Goal: Task Accomplishment & Management: Use online tool/utility

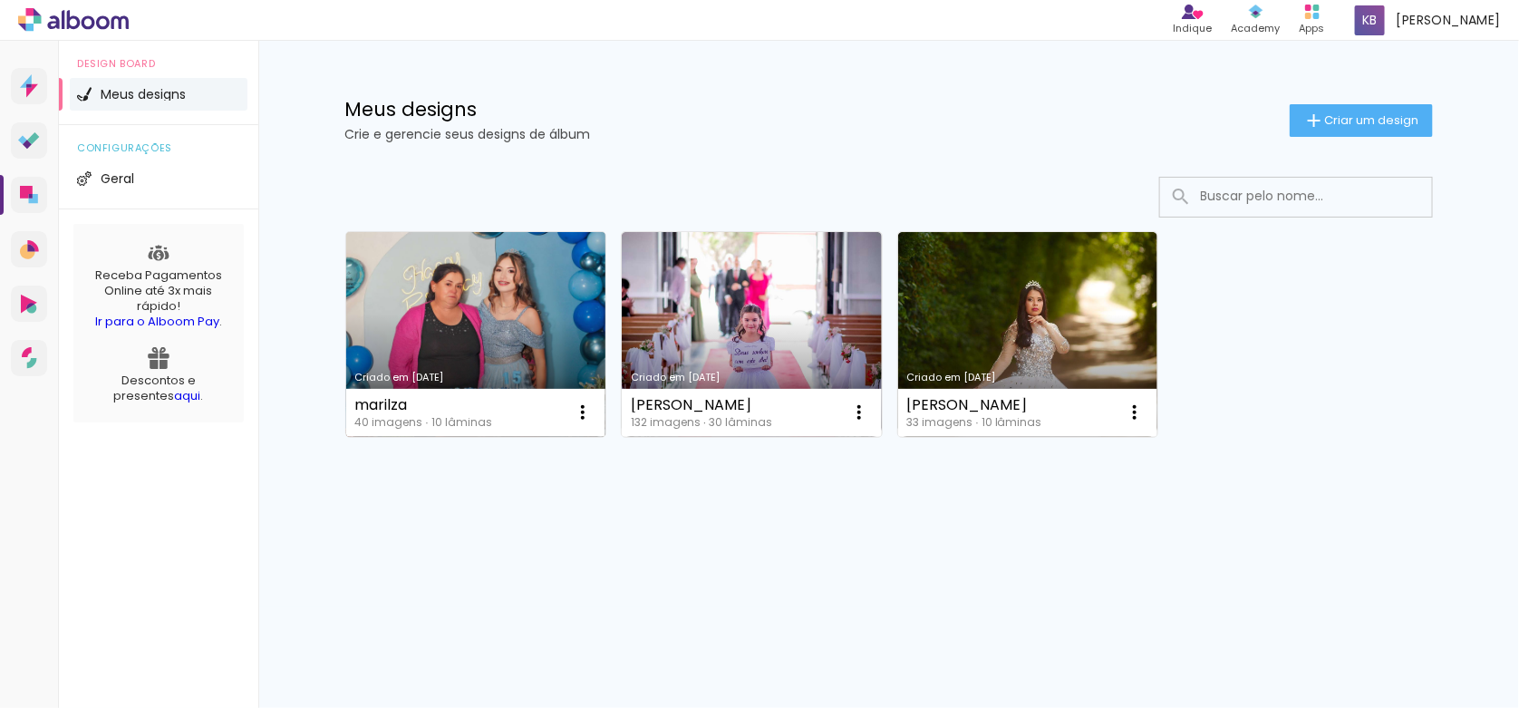
click at [481, 313] on link "Criado em [DATE]" at bounding box center [476, 334] width 260 height 205
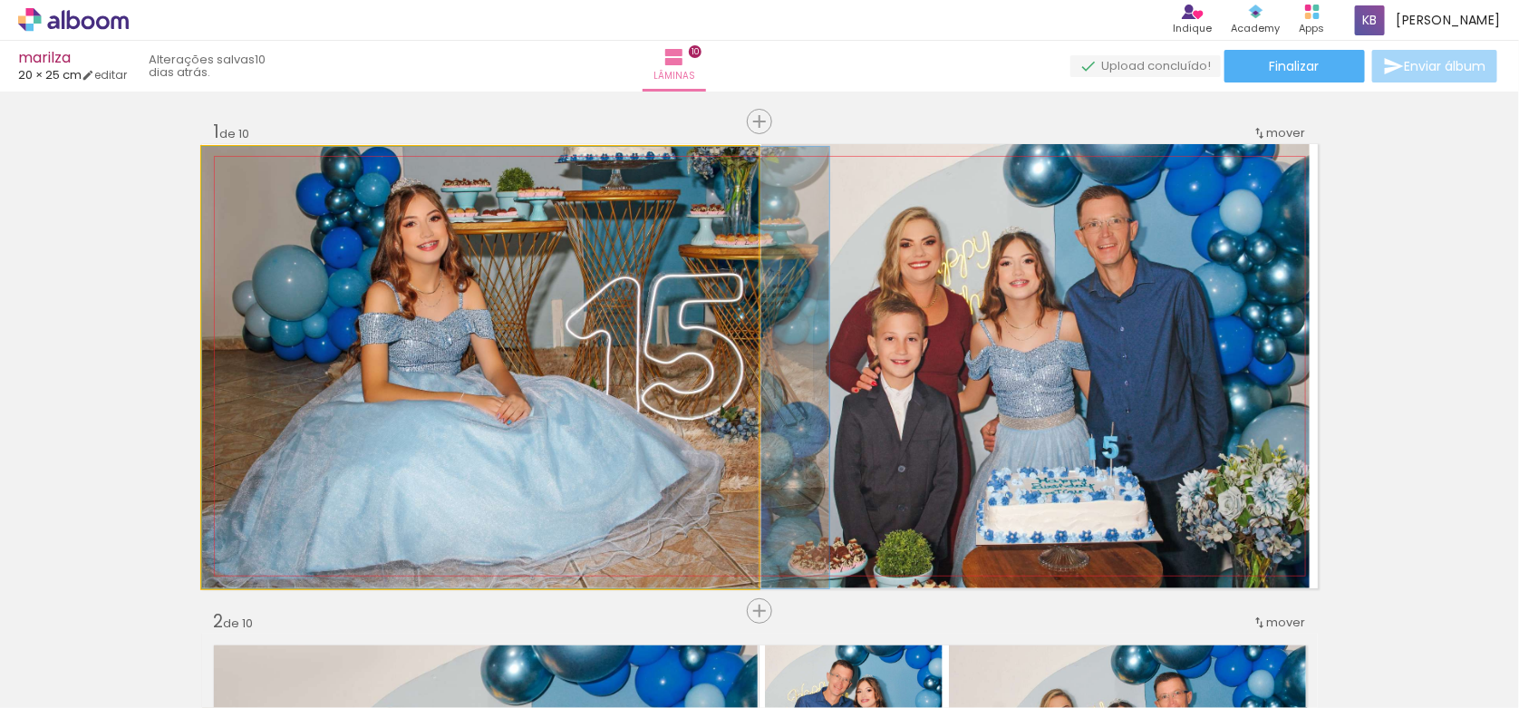
click at [536, 299] on quentale-photo at bounding box center [480, 367] width 557 height 441
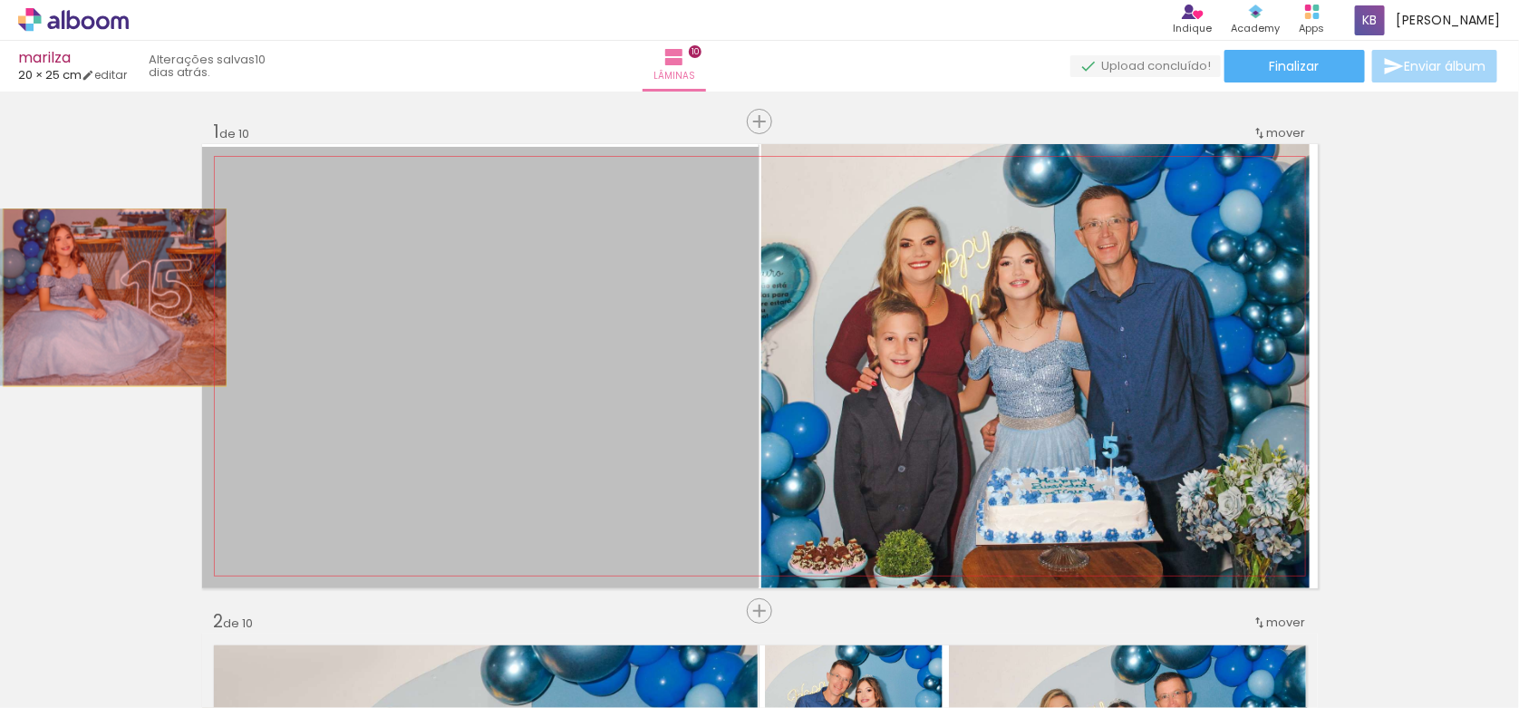
drag, startPoint x: 477, startPoint y: 291, endPoint x: 208, endPoint y: 308, distance: 269.8
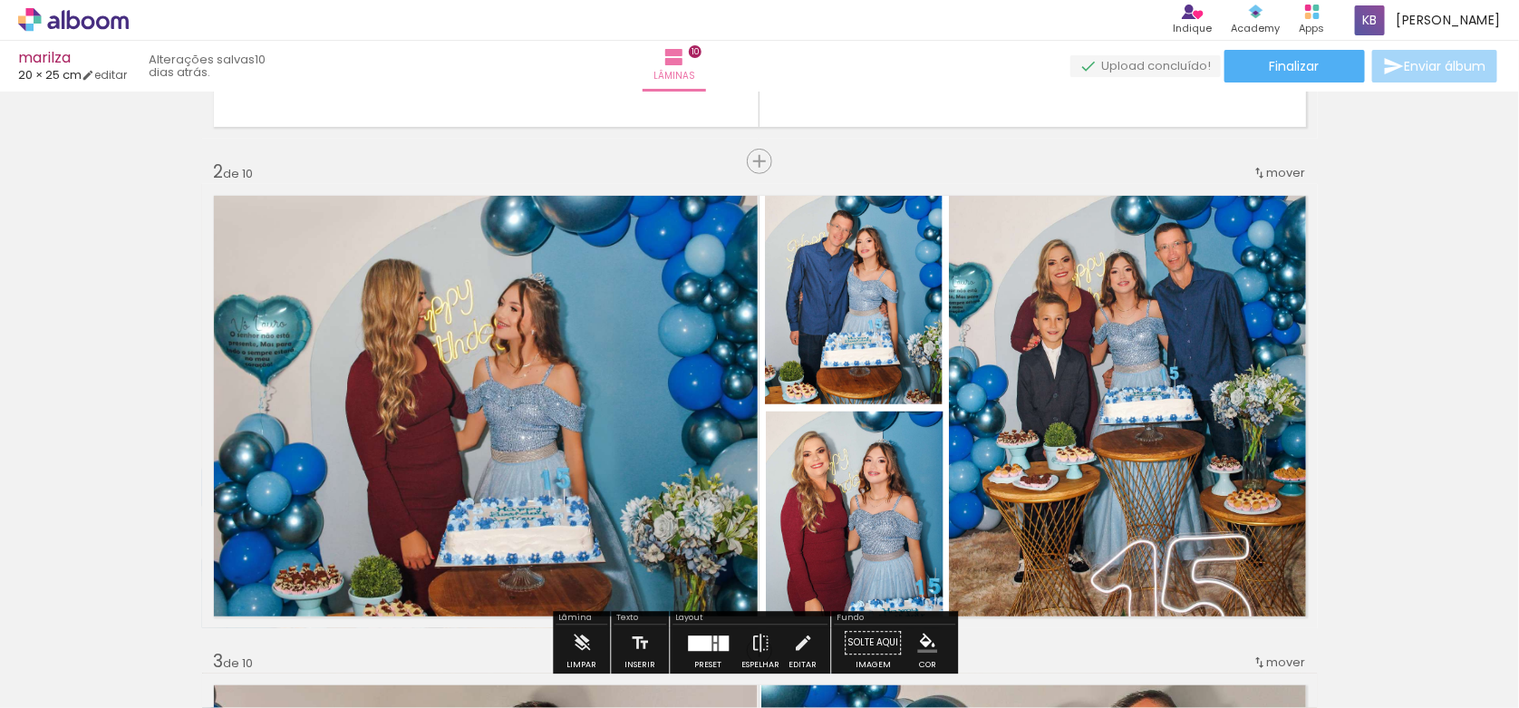
scroll to position [453, 0]
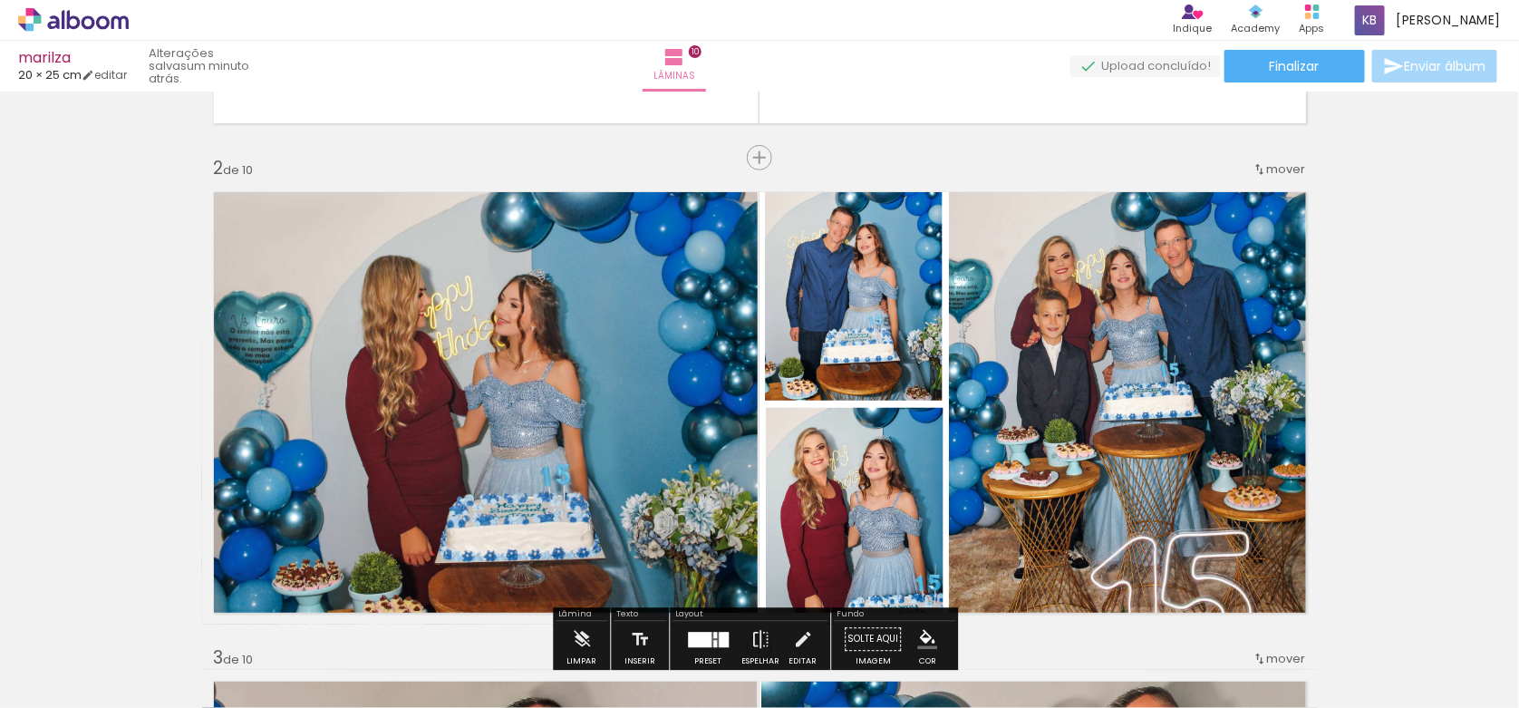
scroll to position [0, 28]
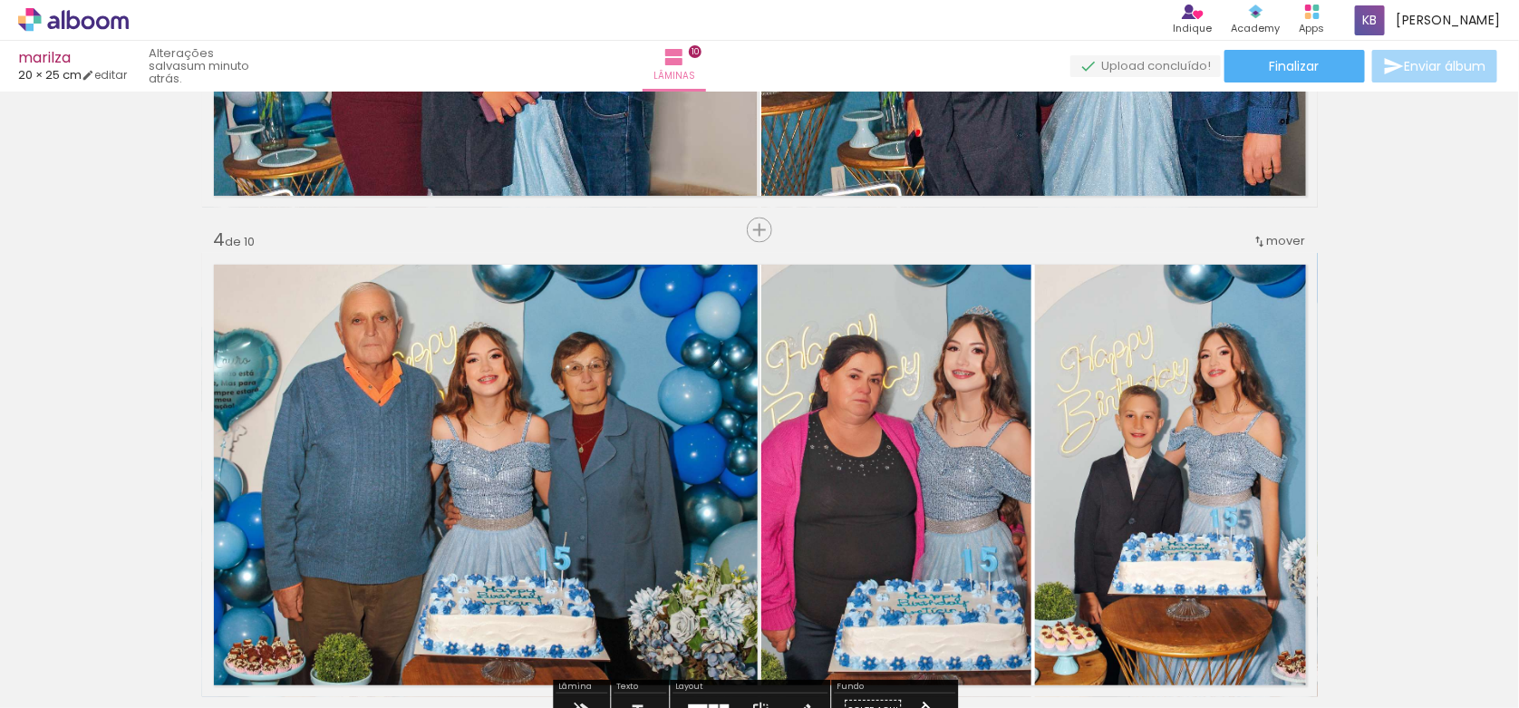
scroll to position [1449, 0]
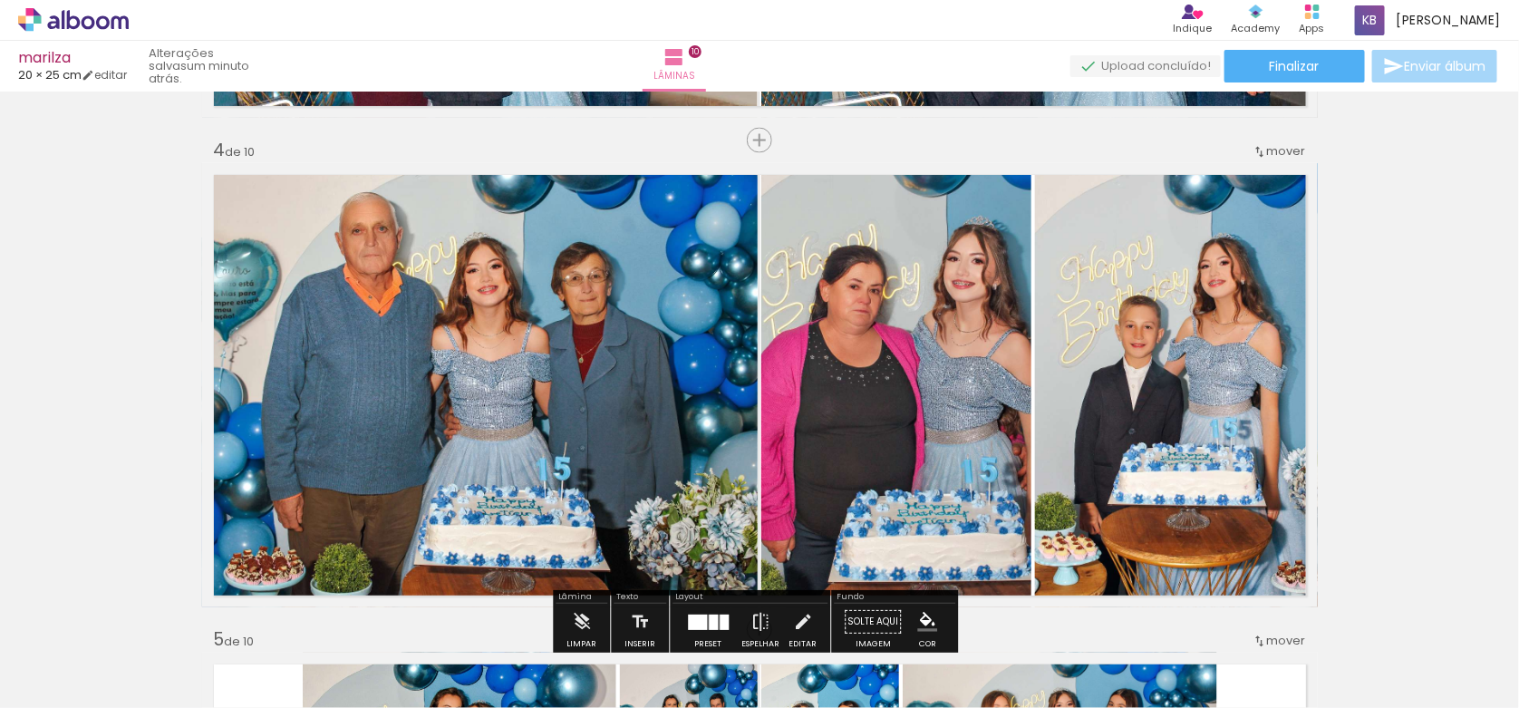
click at [1168, 335] on quentale-photo at bounding box center [1176, 385] width 283 height 444
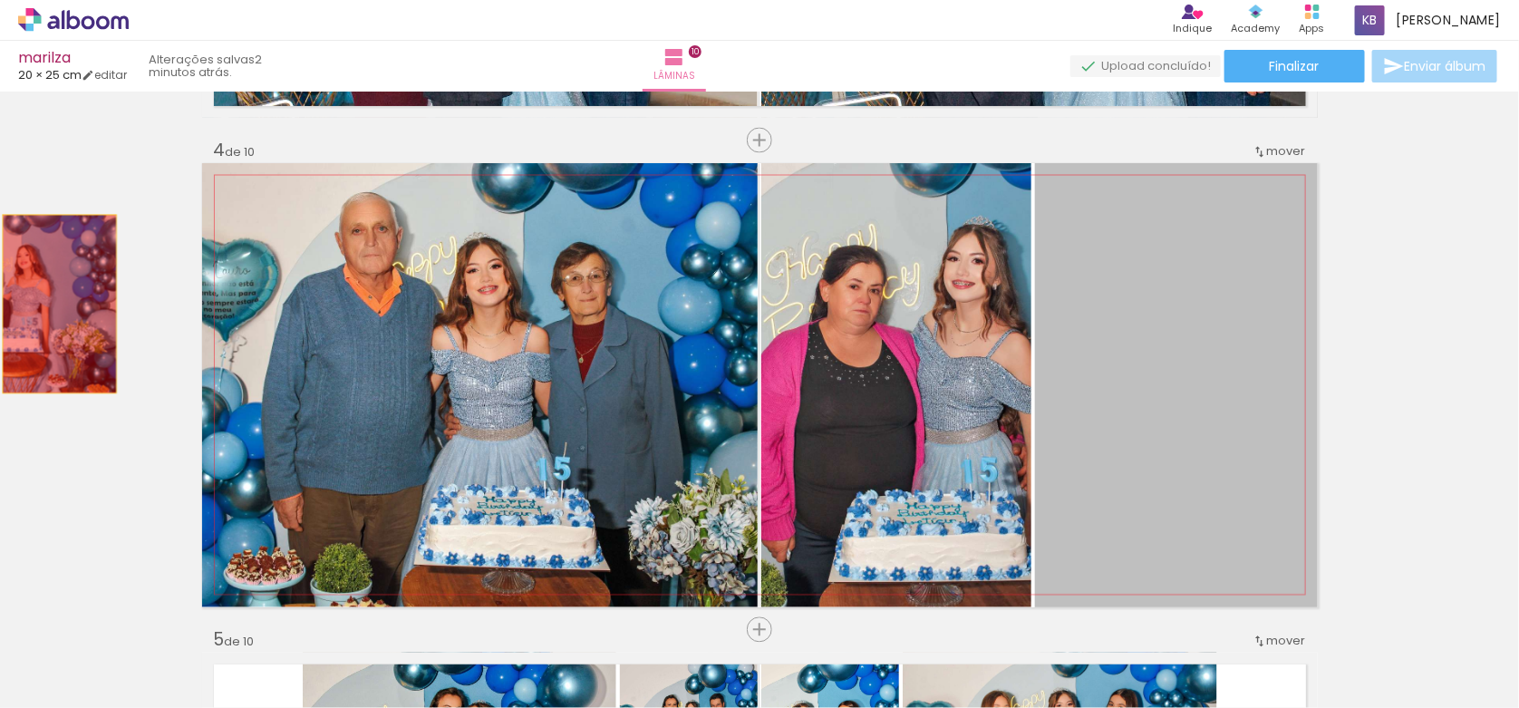
drag, startPoint x: 1165, startPoint y: 325, endPoint x: 53, endPoint y: 304, distance: 1112.4
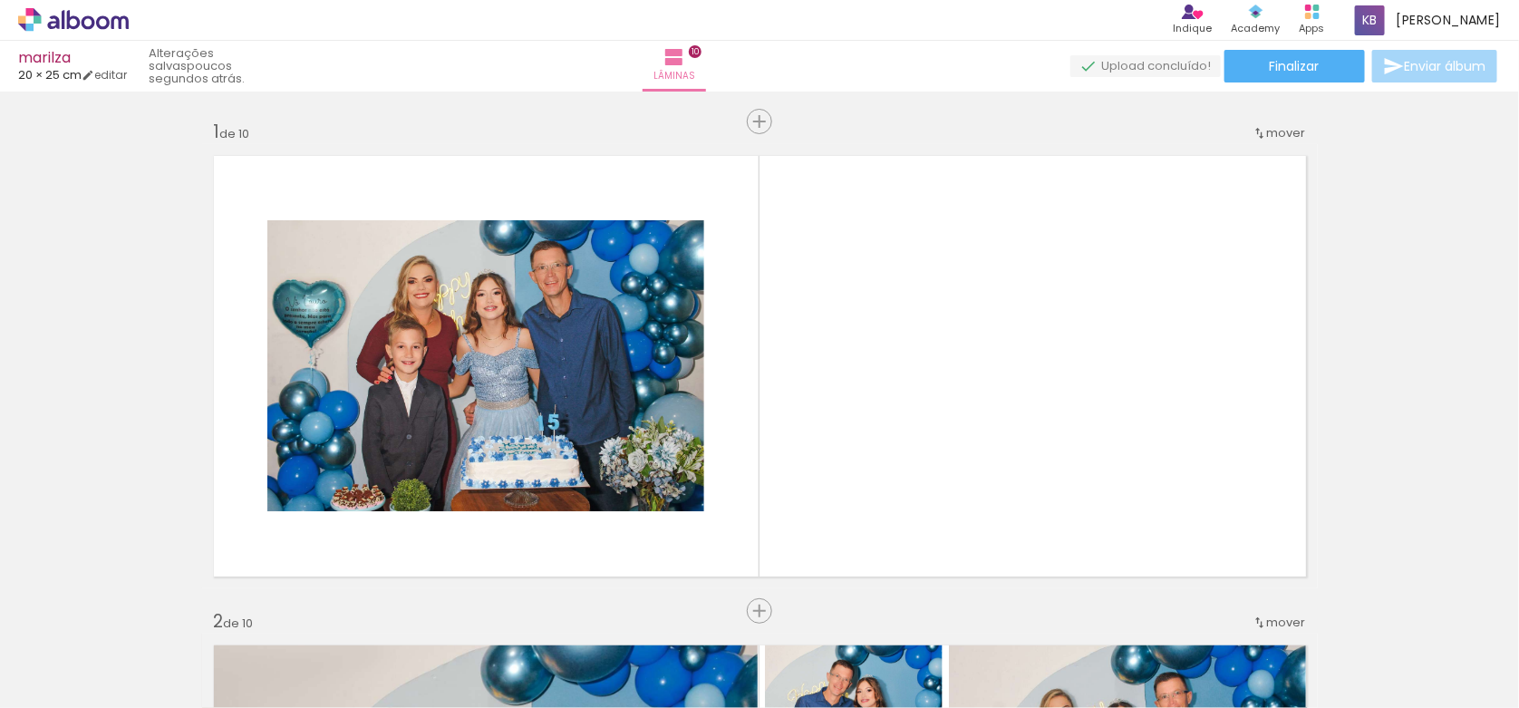
scroll to position [0, 2695]
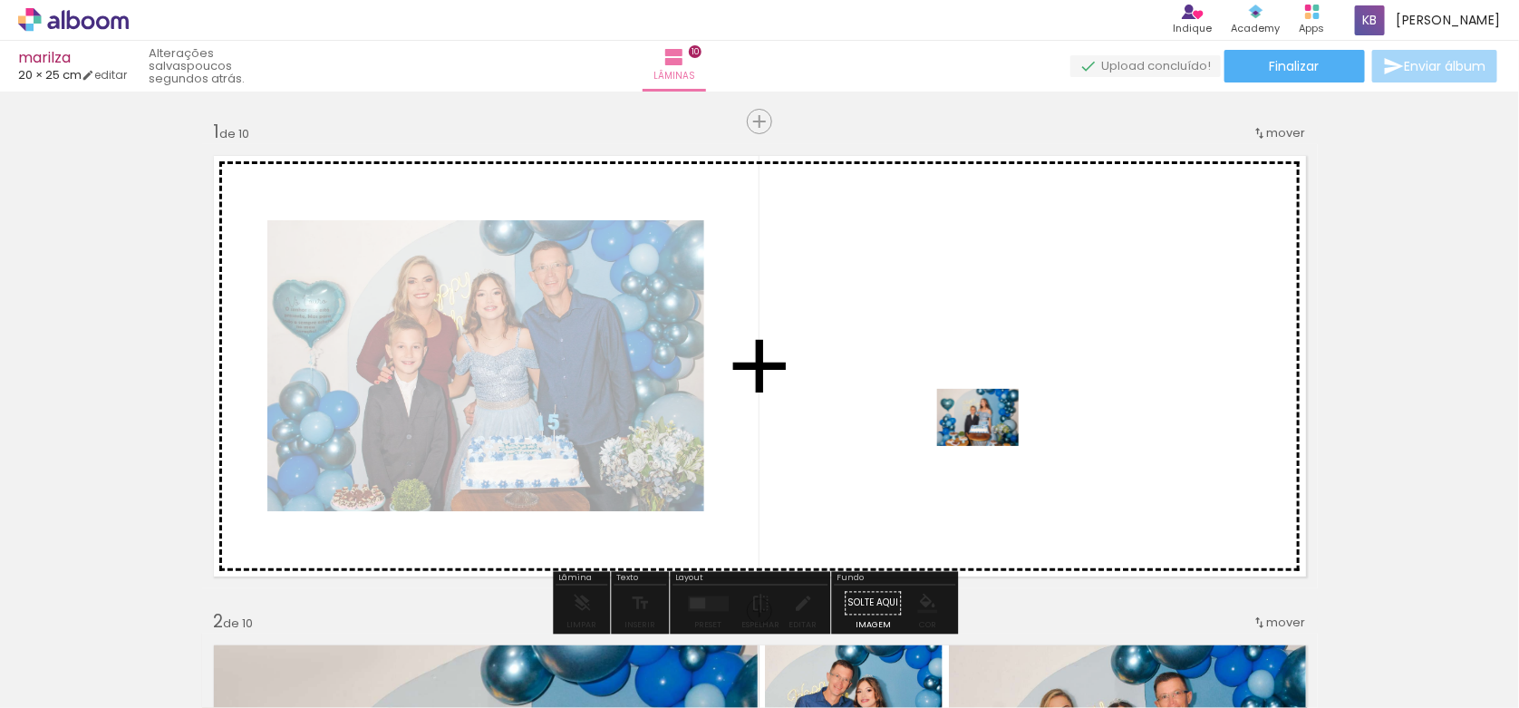
drag, startPoint x: 1267, startPoint y: 654, endPoint x: 988, endPoint y: 438, distance: 353.4
click at [988, 438] on quentale-workspace at bounding box center [759, 354] width 1519 height 708
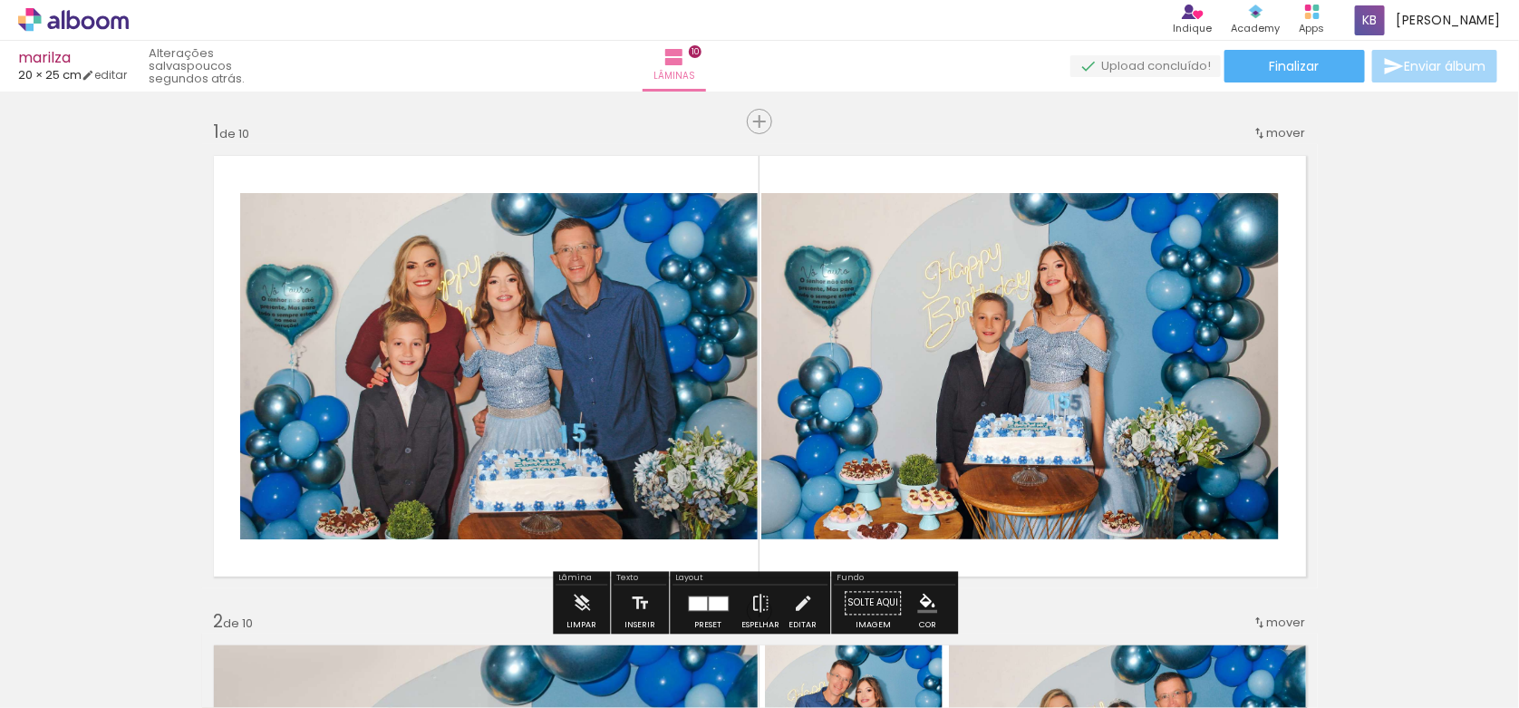
scroll to position [170, 0]
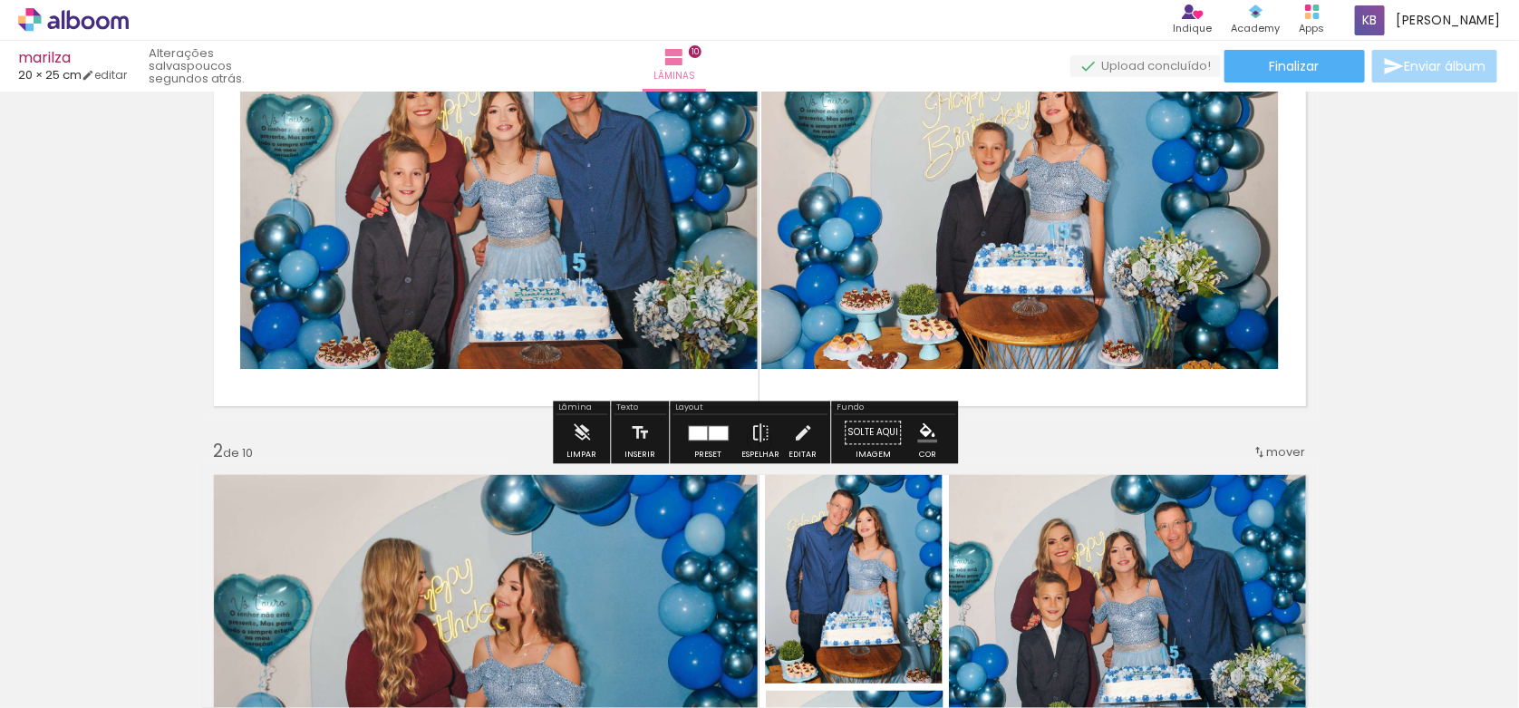
click at [711, 427] on div at bounding box center [718, 433] width 19 height 14
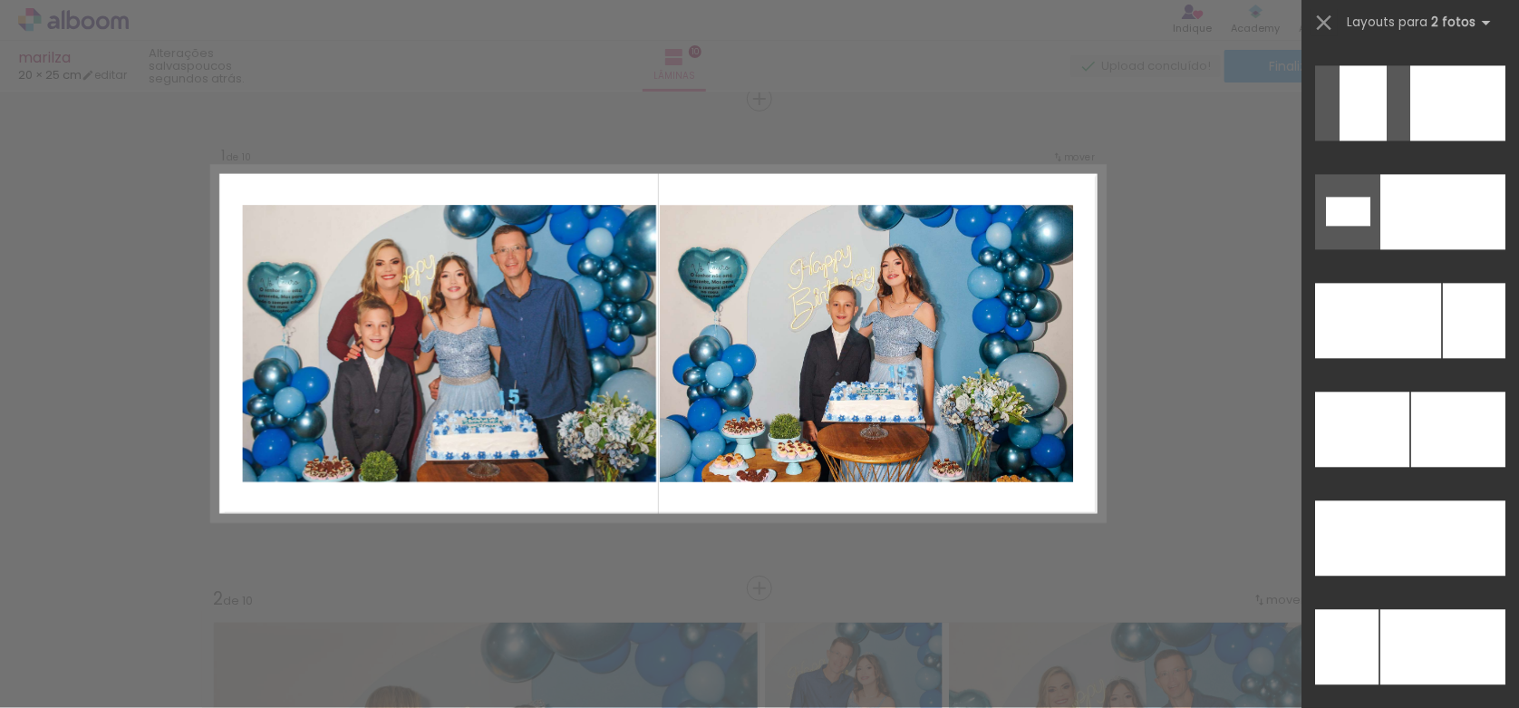
scroll to position [7700, 0]
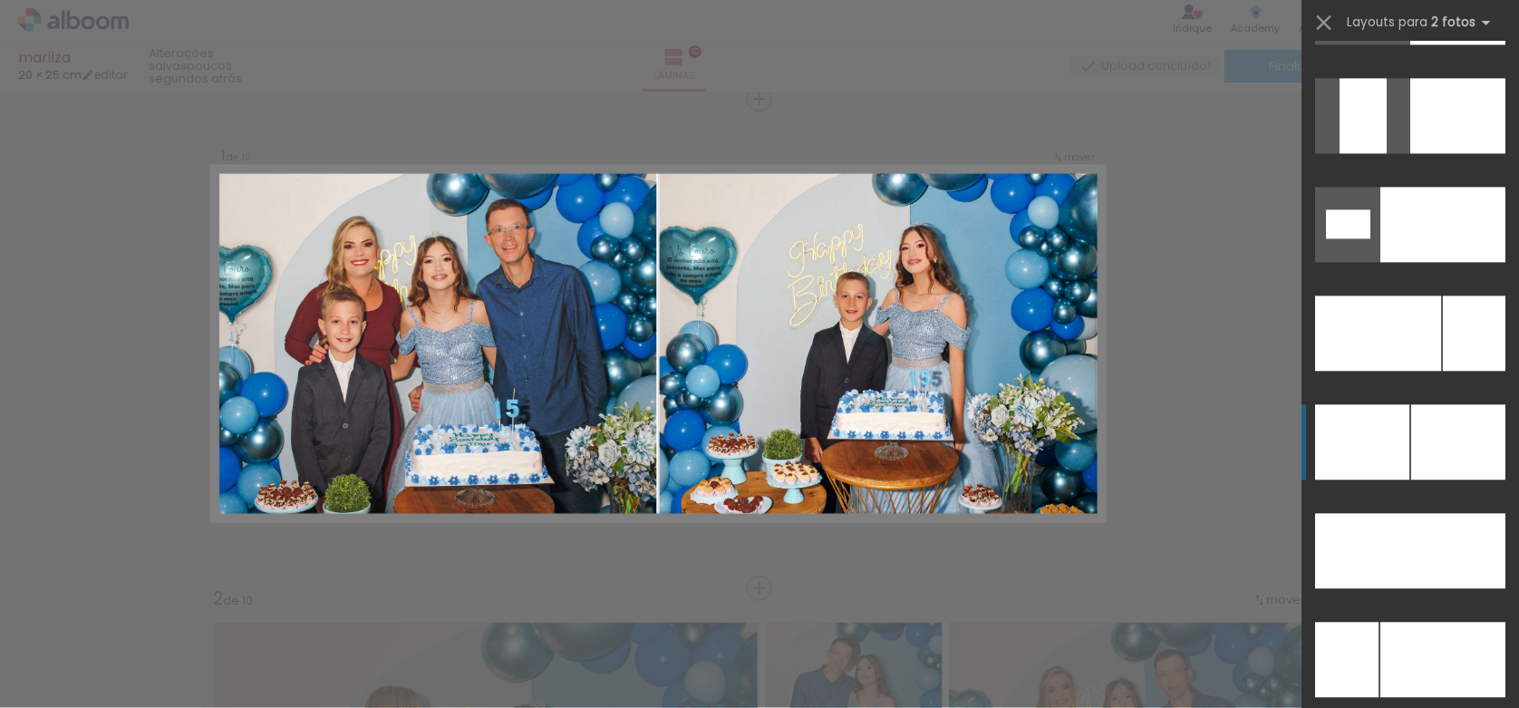
click at [1443, 371] on div at bounding box center [1474, 332] width 63 height 75
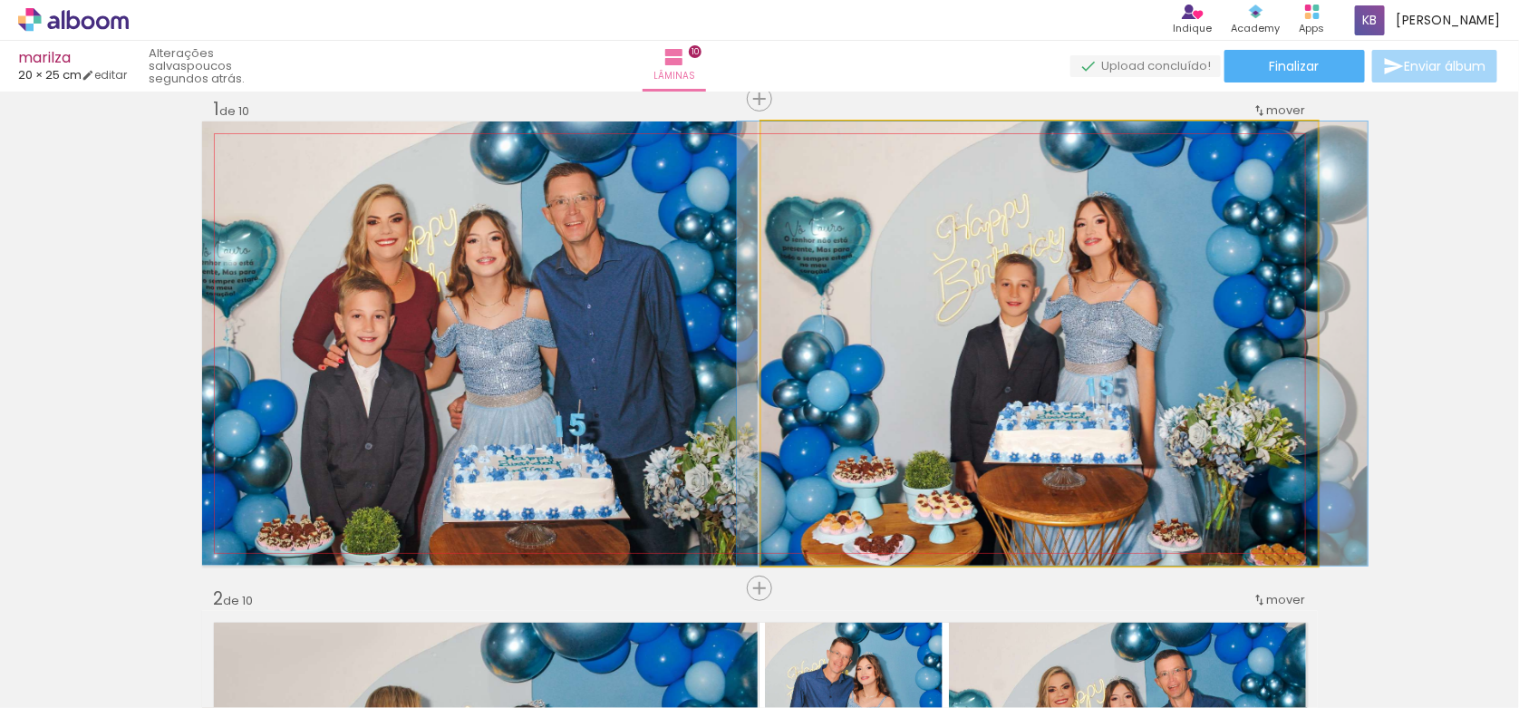
drag, startPoint x: 976, startPoint y: 361, endPoint x: 989, endPoint y: 363, distance: 12.8
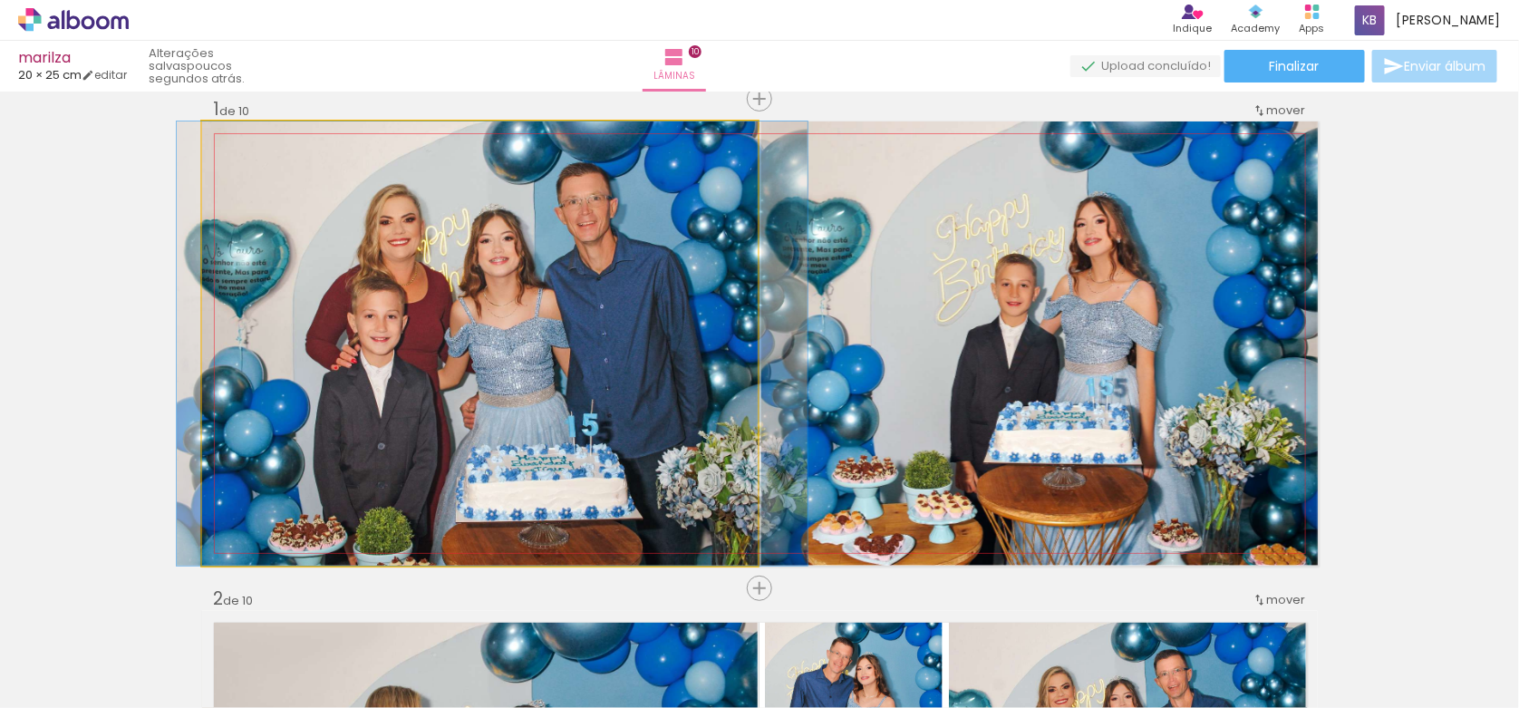
drag, startPoint x: 503, startPoint y: 415, endPoint x: 516, endPoint y: 414, distance: 12.7
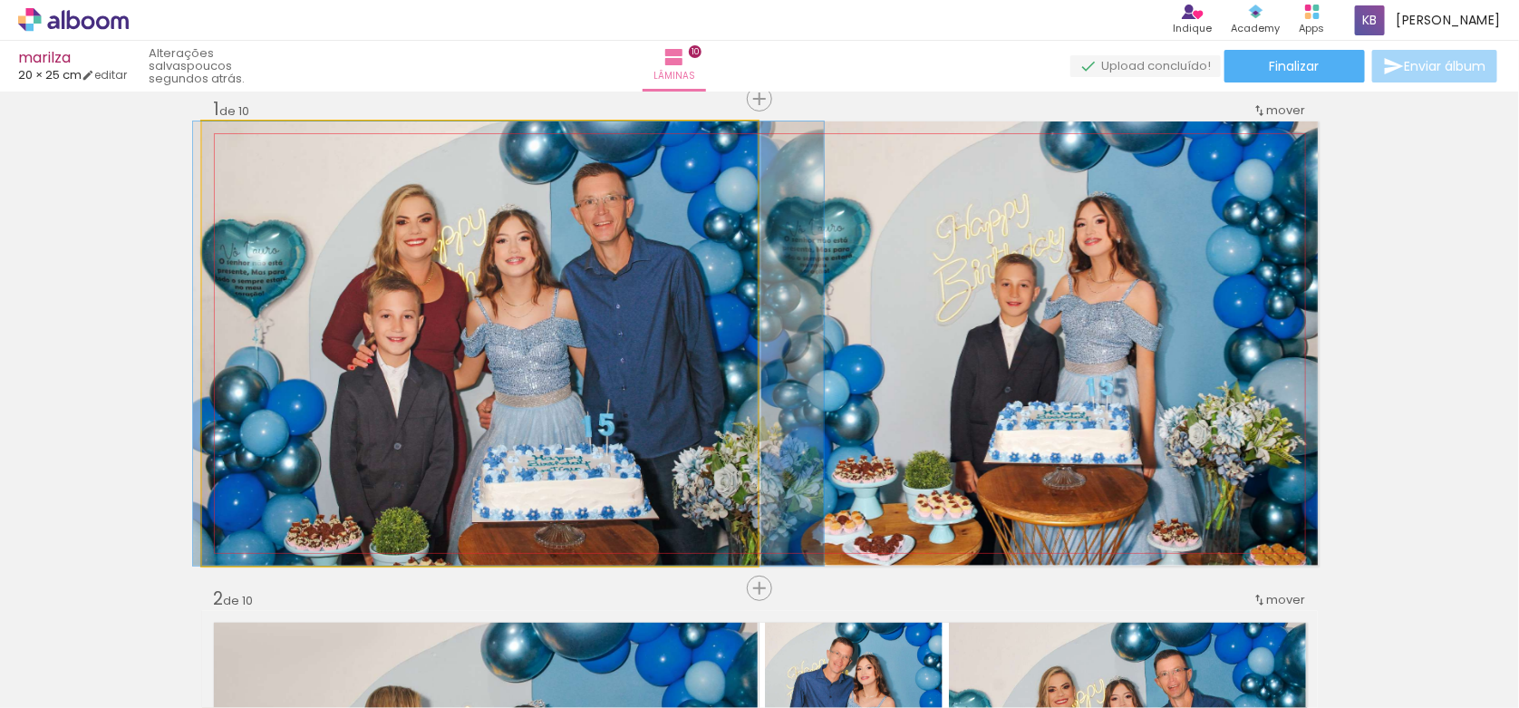
drag, startPoint x: 516, startPoint y: 425, endPoint x: 528, endPoint y: 428, distance: 13.0
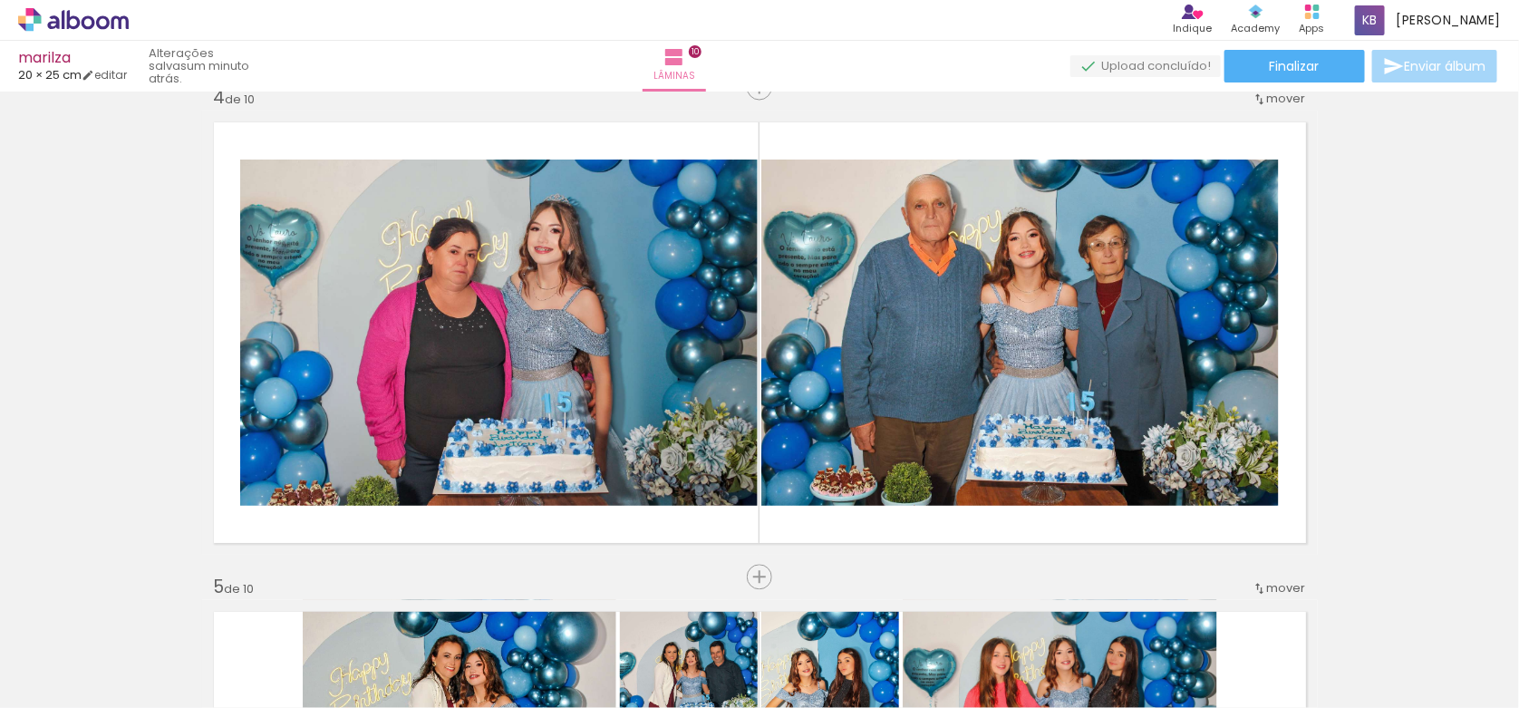
scroll to position [1539, 0]
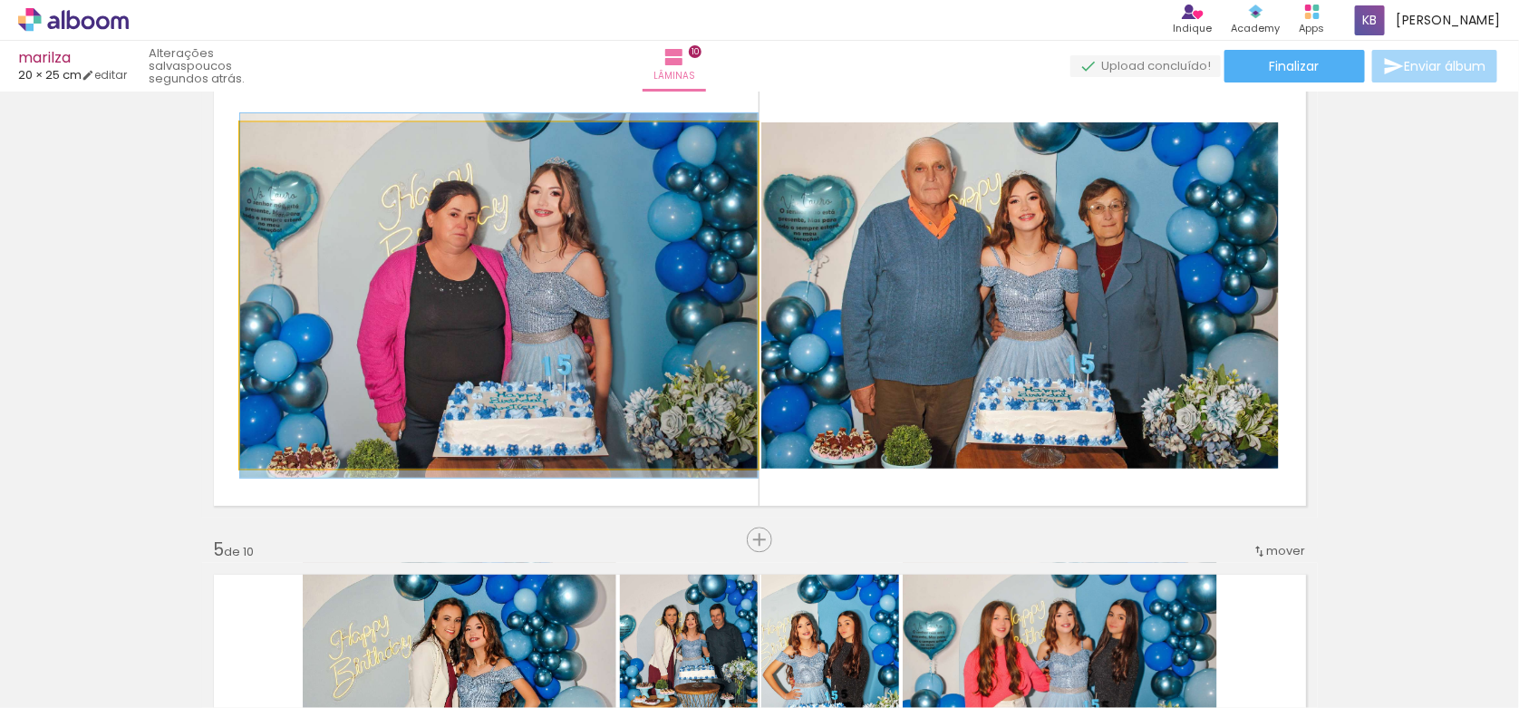
click at [587, 272] on quentale-photo at bounding box center [499, 295] width 518 height 346
drag, startPoint x: 550, startPoint y: 261, endPoint x: 582, endPoint y: 260, distance: 31.7
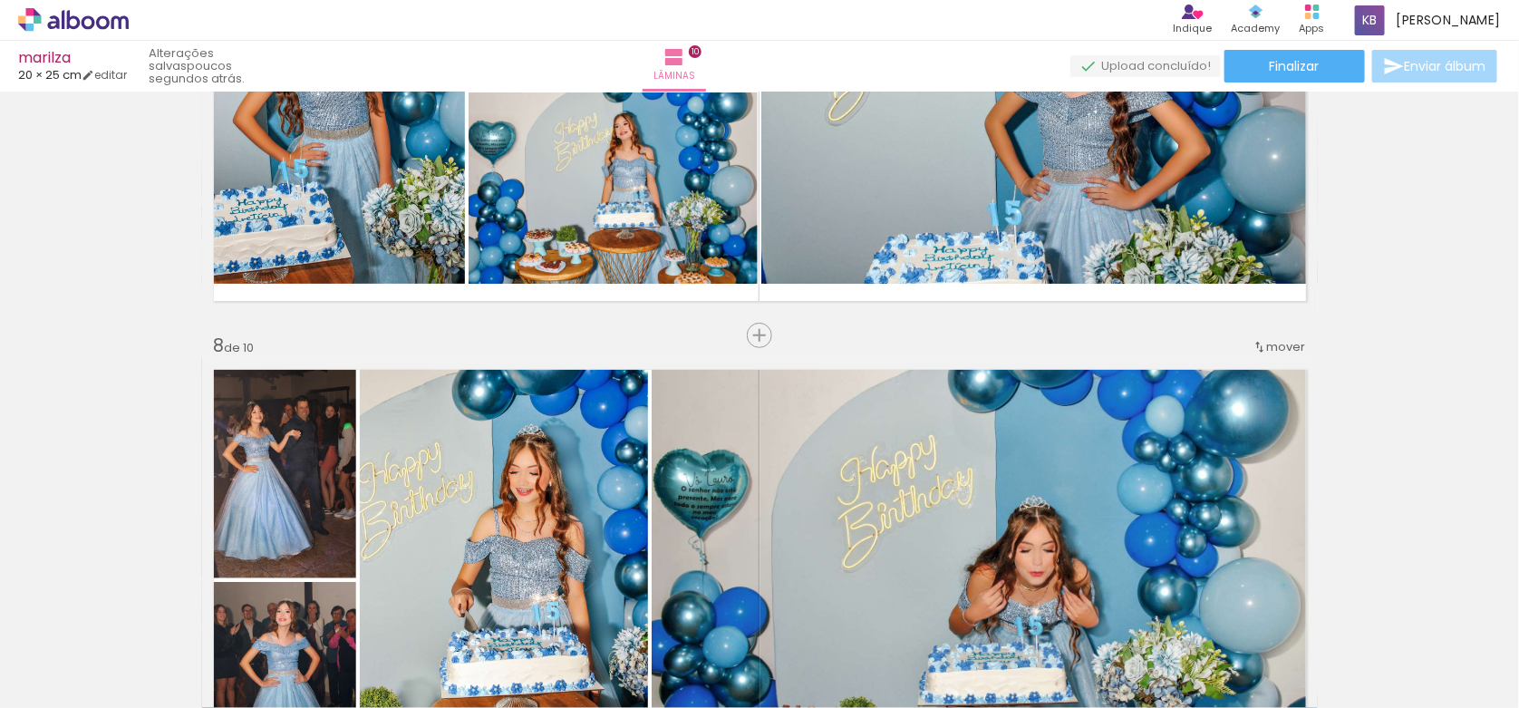
scroll to position [3219, 0]
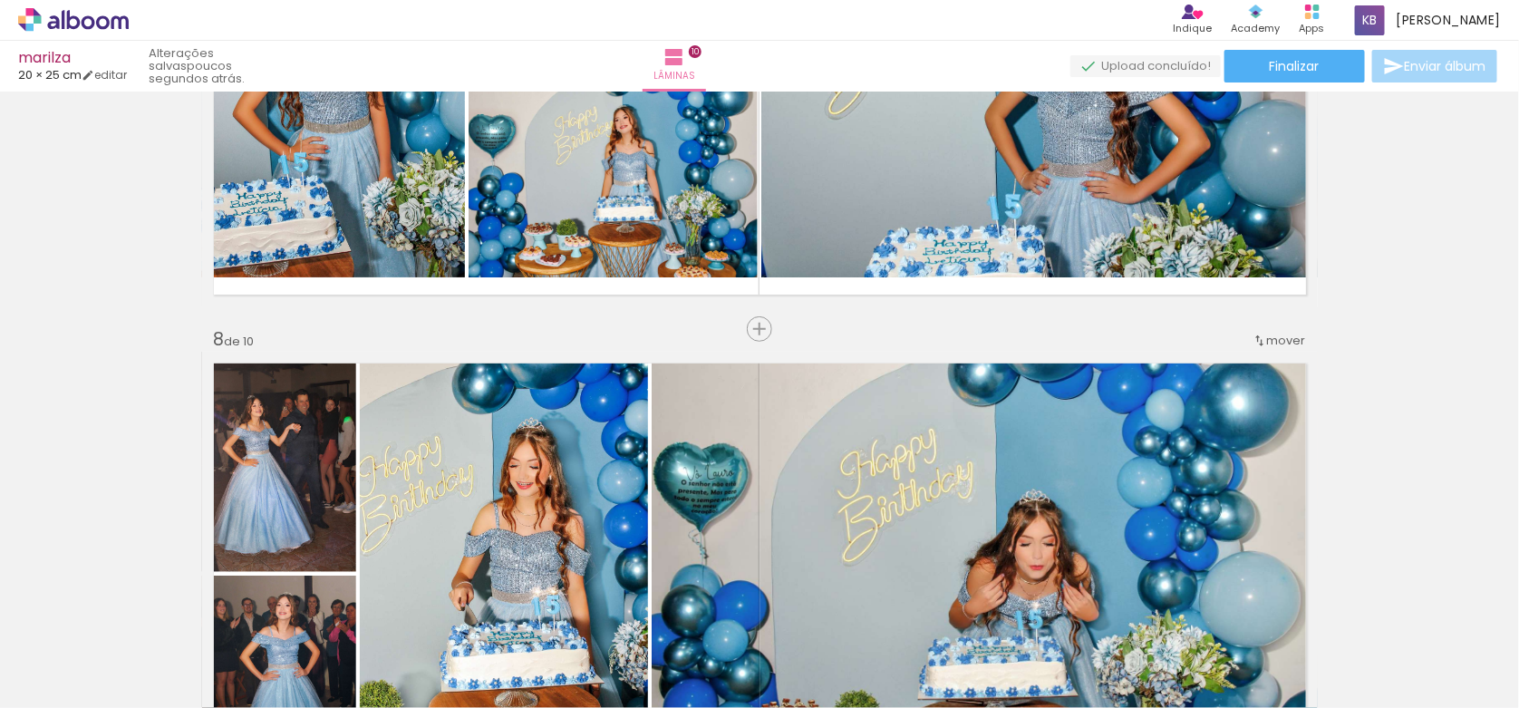
drag, startPoint x: 1497, startPoint y: 493, endPoint x: 1490, endPoint y: 418, distance: 75.6
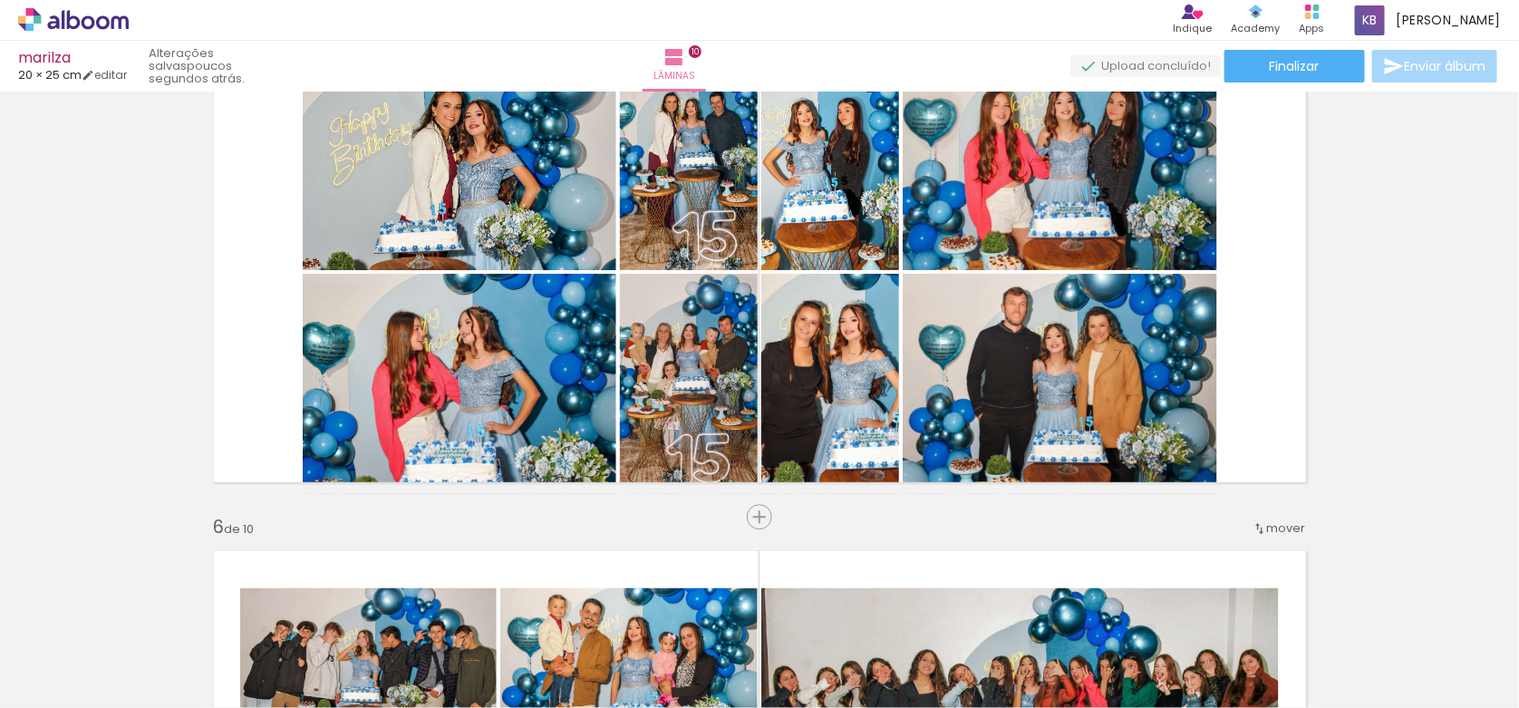
scroll to position [2007, 0]
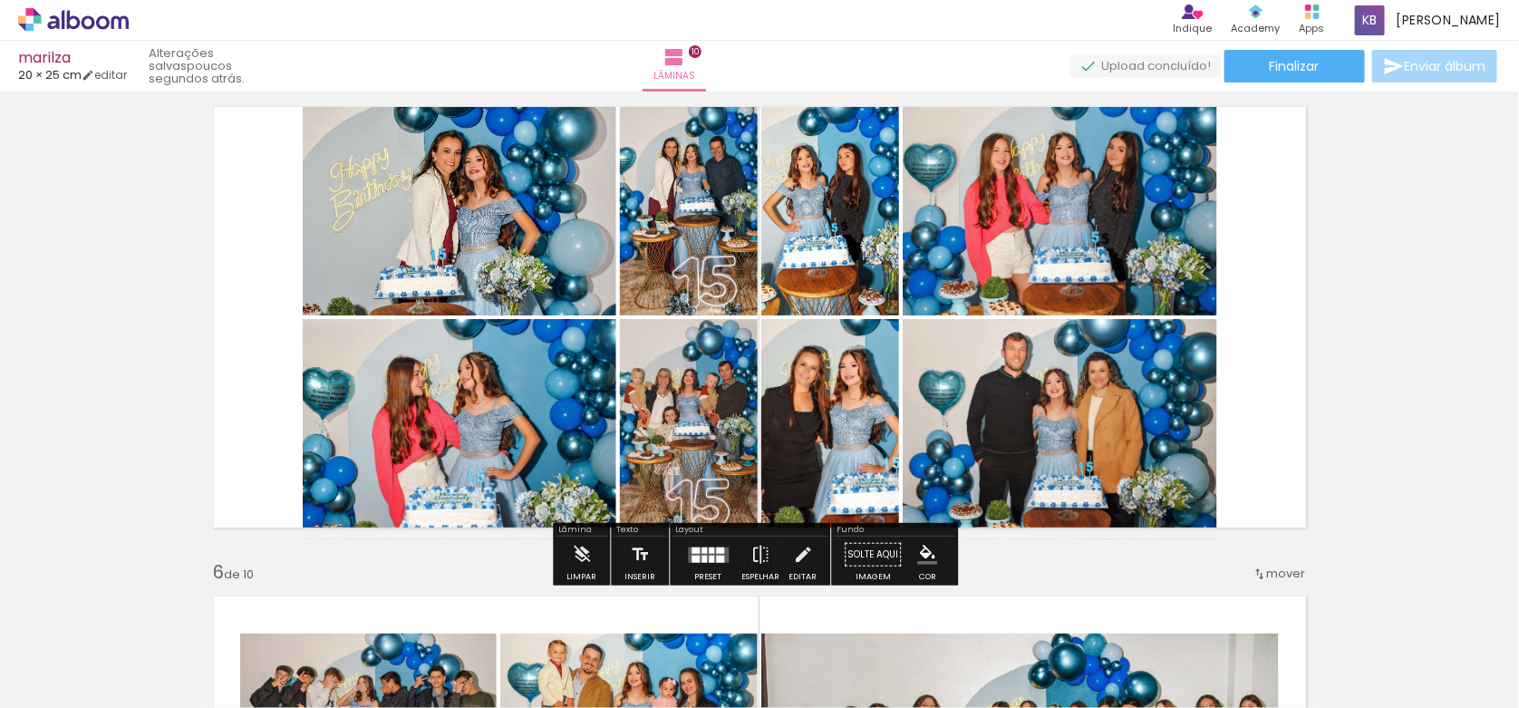
click at [709, 551] on div at bounding box center [711, 550] width 5 height 6
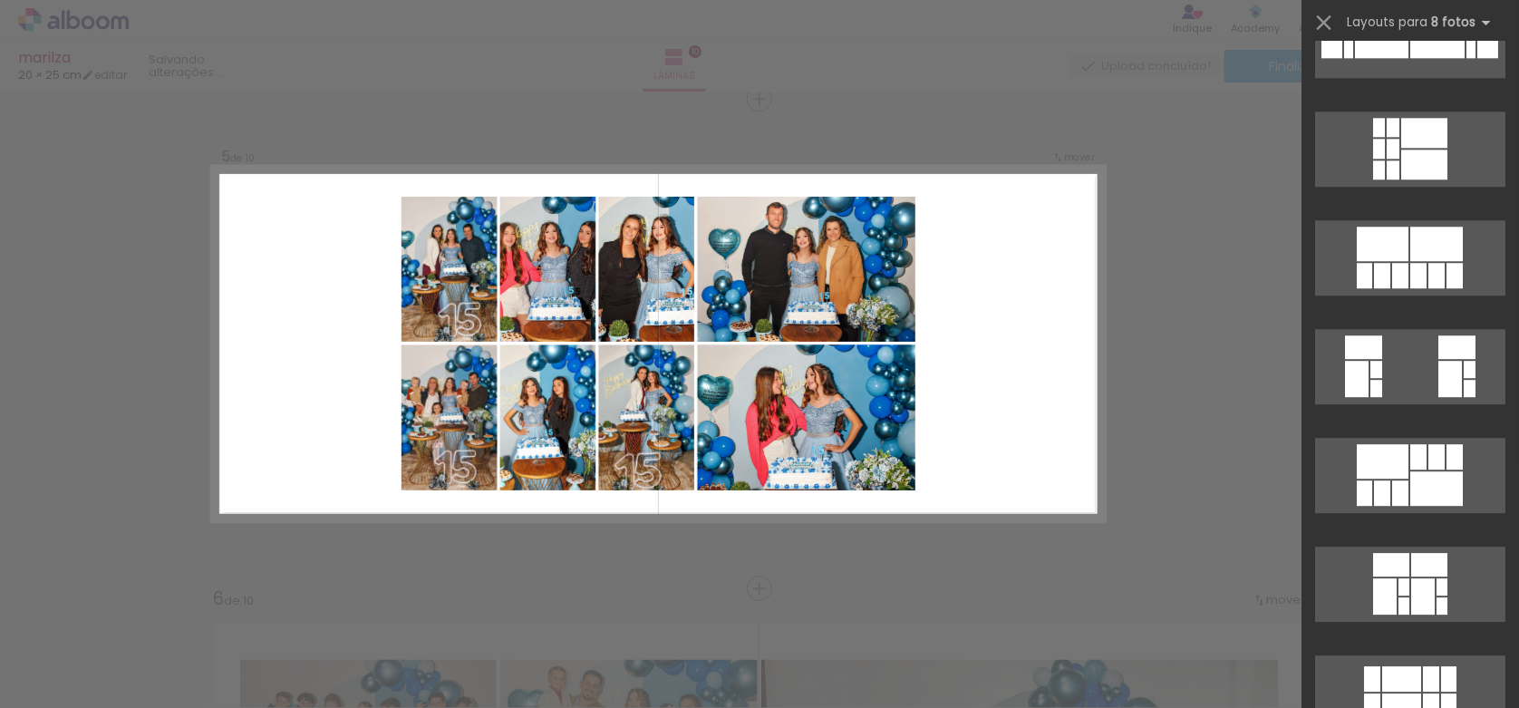
scroll to position [2573, 0]
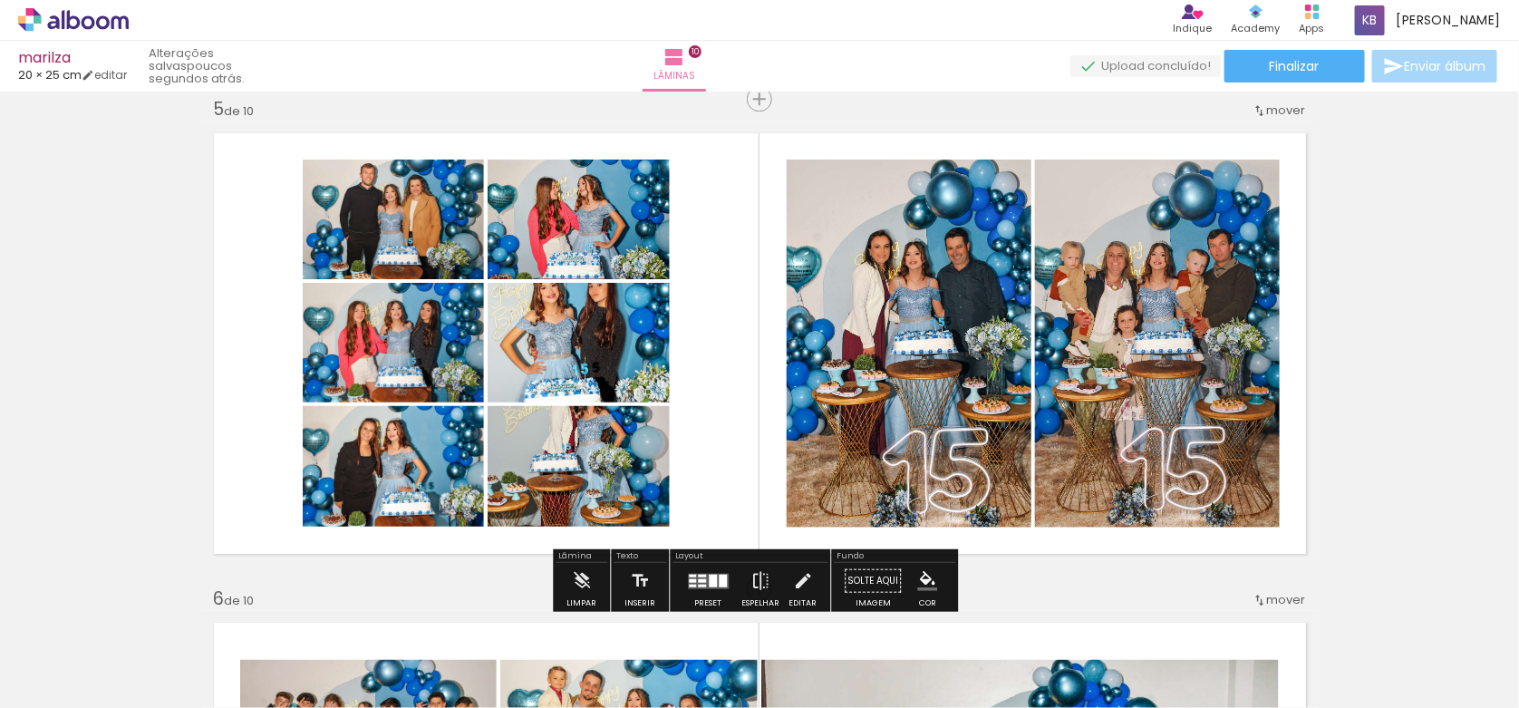
click at [695, 589] on div at bounding box center [707, 581] width 49 height 36
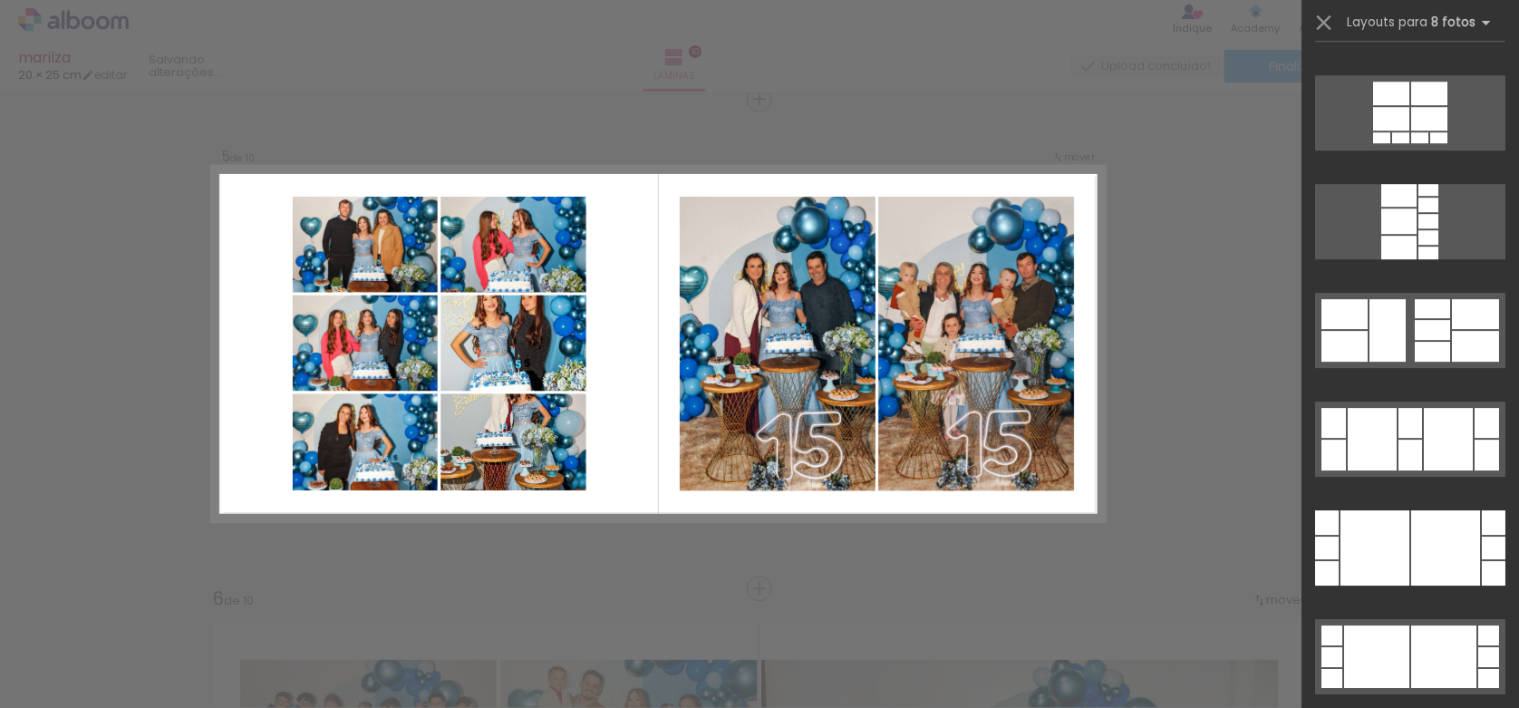
scroll to position [8330, 0]
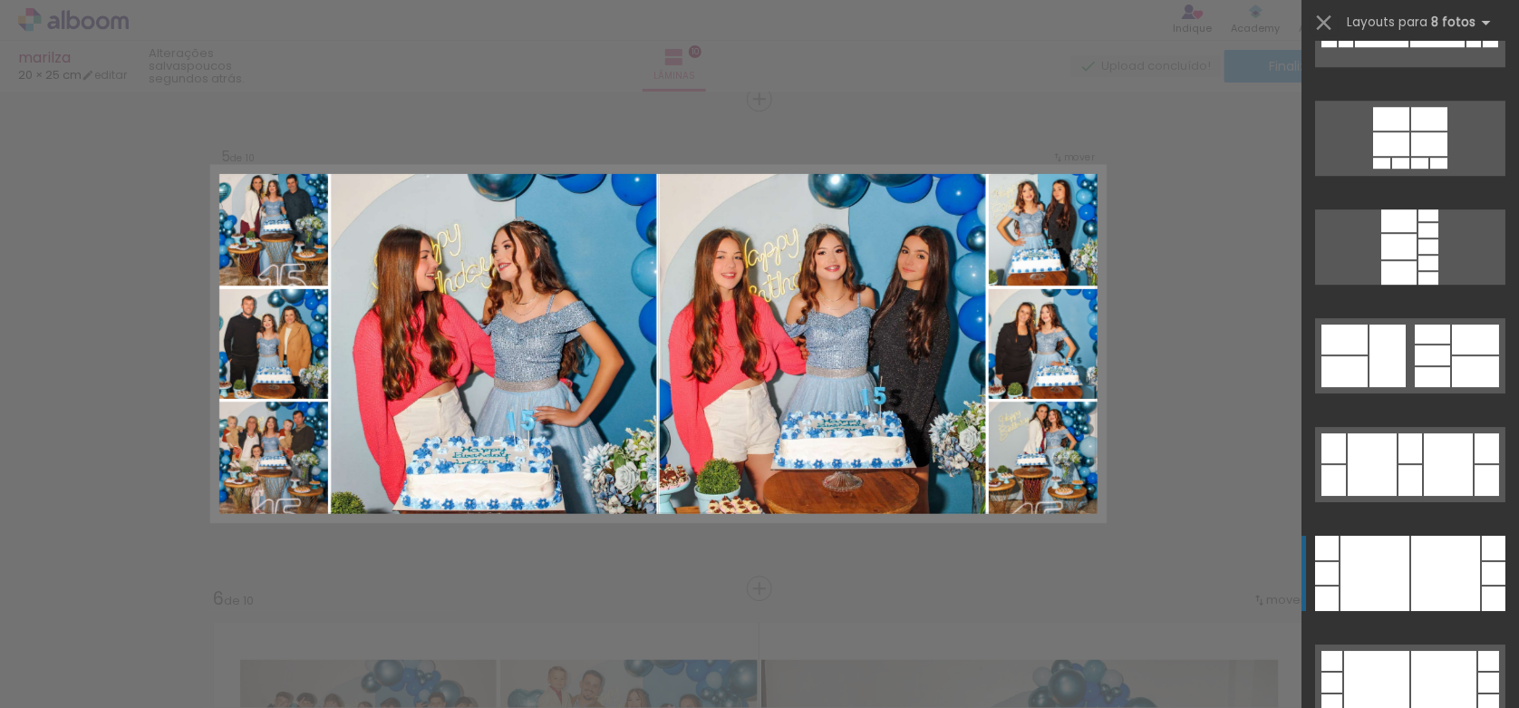
click at [1419, 221] on div at bounding box center [1429, 215] width 20 height 12
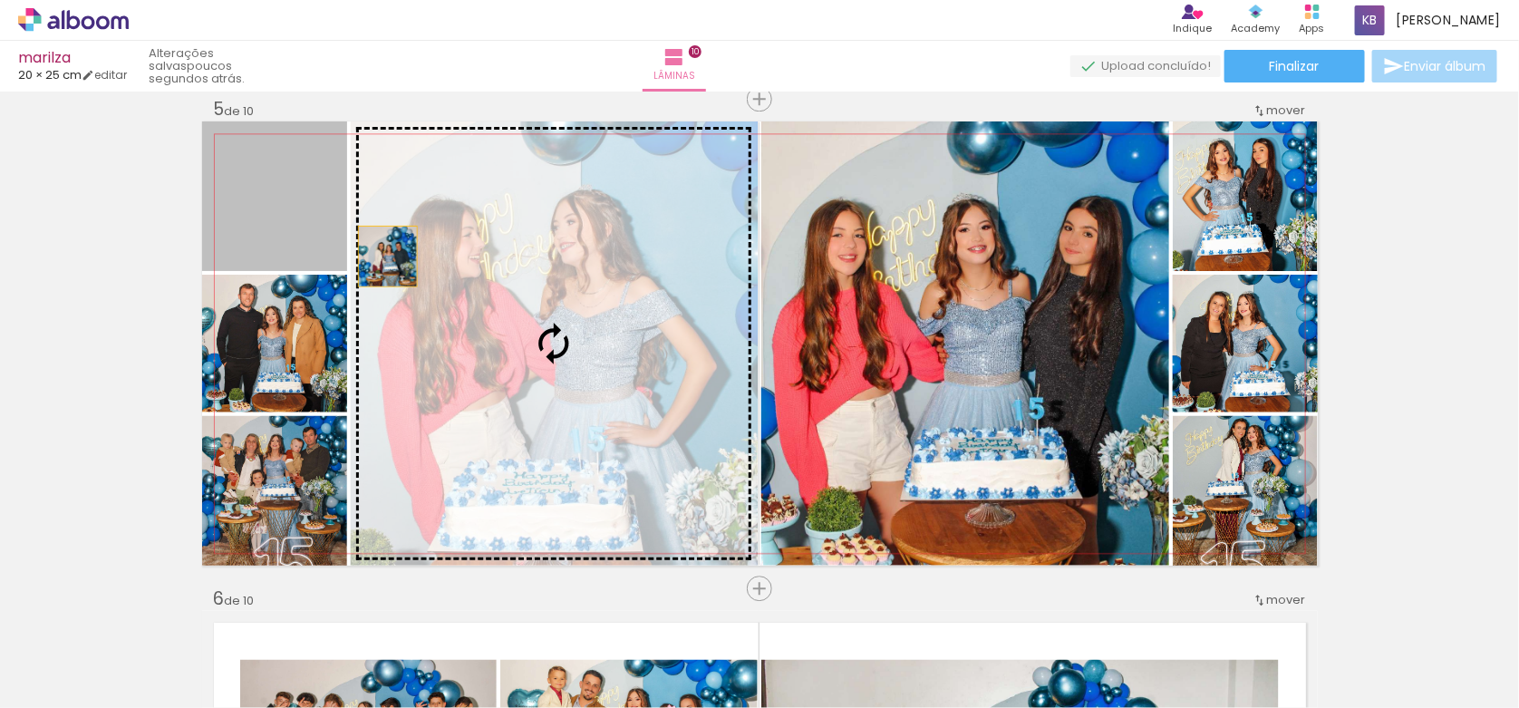
drag, startPoint x: 272, startPoint y: 187, endPoint x: 518, endPoint y: 282, distance: 263.4
click at [0, 0] on slot at bounding box center [0, 0] width 0 height 0
click at [416, 282] on div at bounding box center [387, 267] width 58 height 82
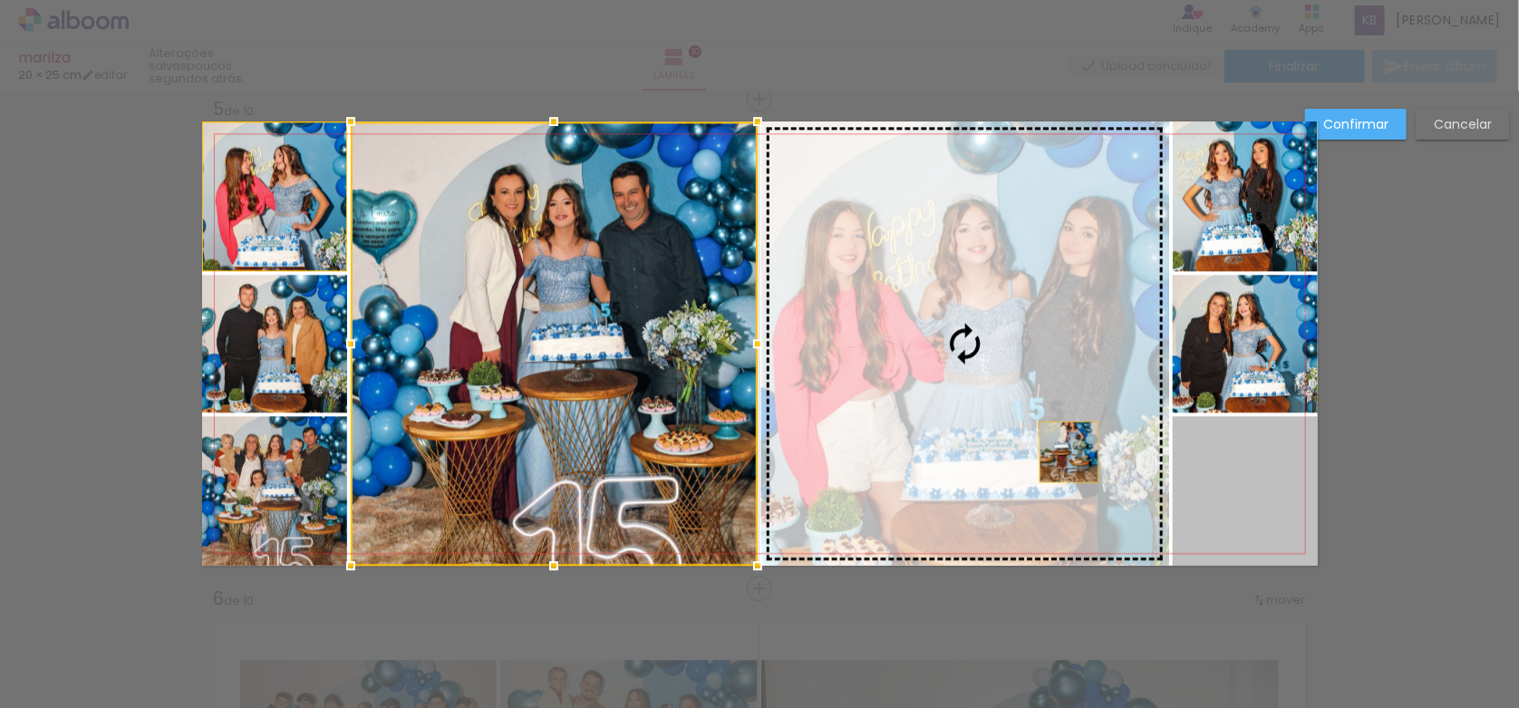
drag, startPoint x: 1256, startPoint y: 507, endPoint x: 1030, endPoint y: 415, distance: 244.4
click at [0, 0] on slot at bounding box center [0, 0] width 0 height 0
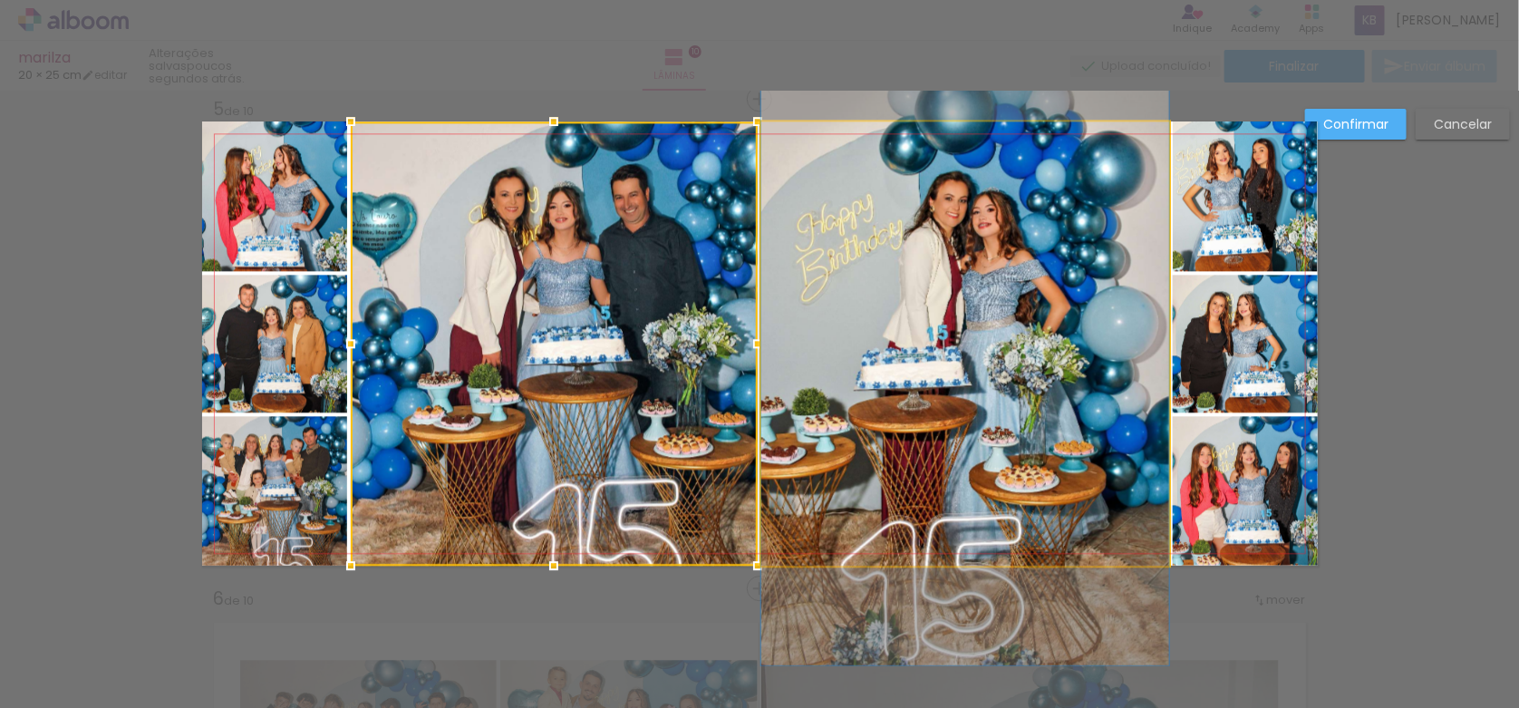
drag, startPoint x: 961, startPoint y: 364, endPoint x: 965, endPoint y: 392, distance: 27.6
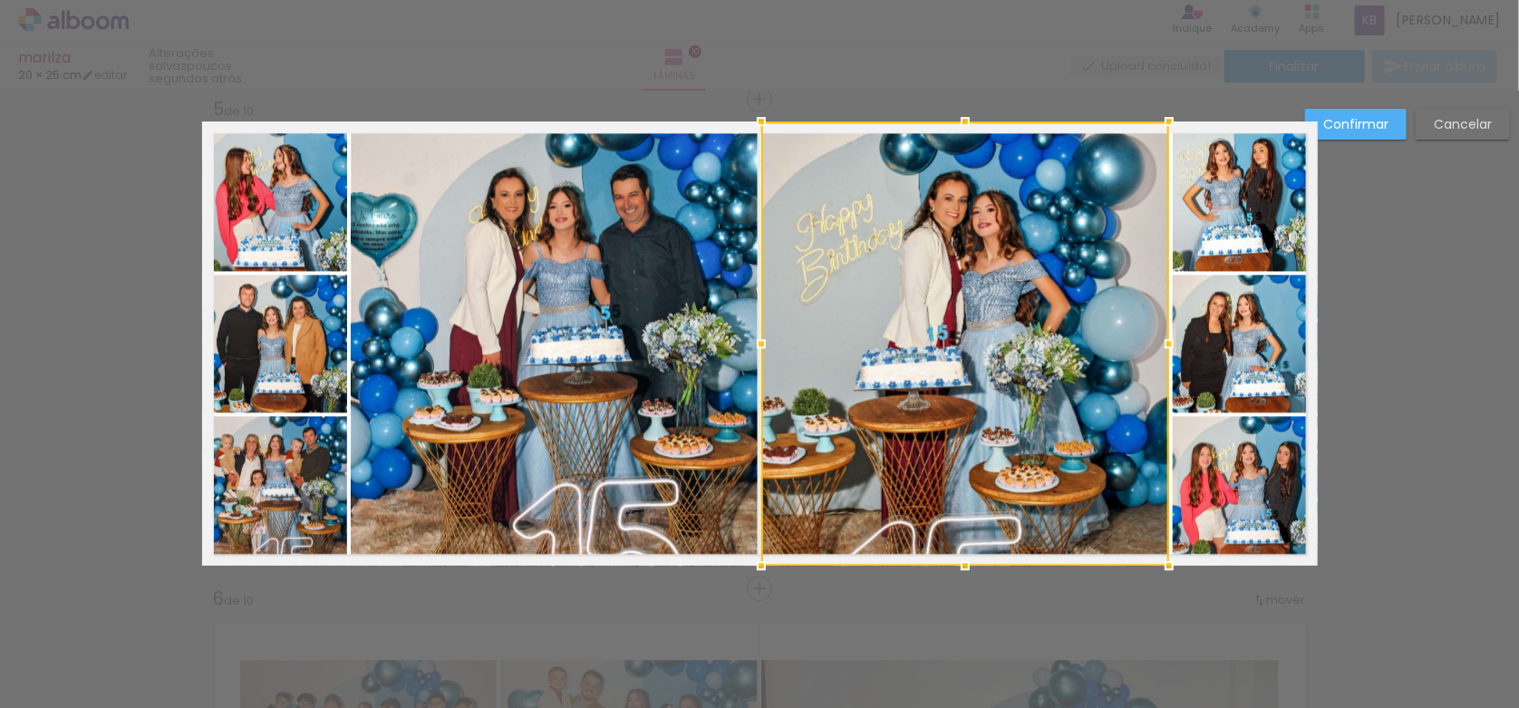
click at [0, 0] on slot "Confirmar" at bounding box center [0, 0] width 0 height 0
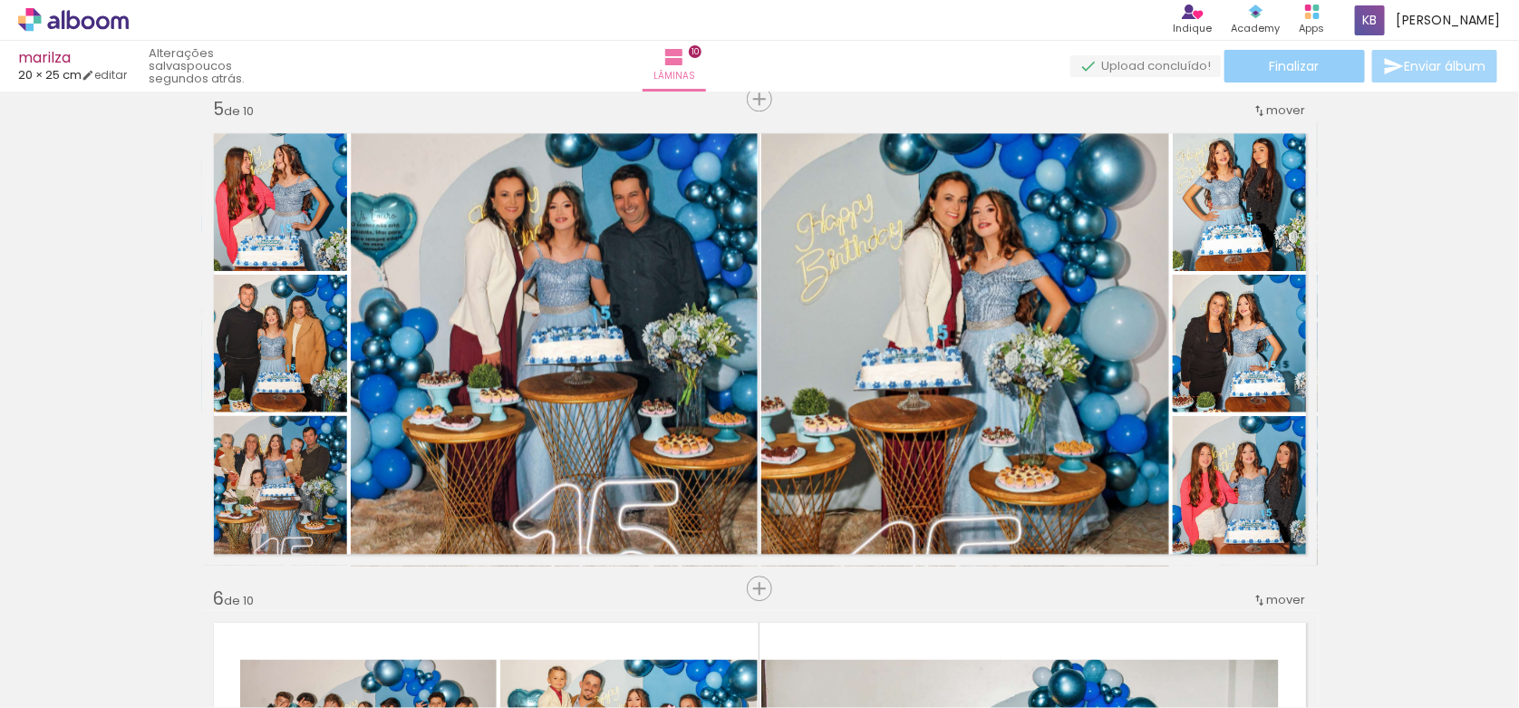
click at [1284, 69] on span "Finalizar" at bounding box center [1295, 66] width 50 height 13
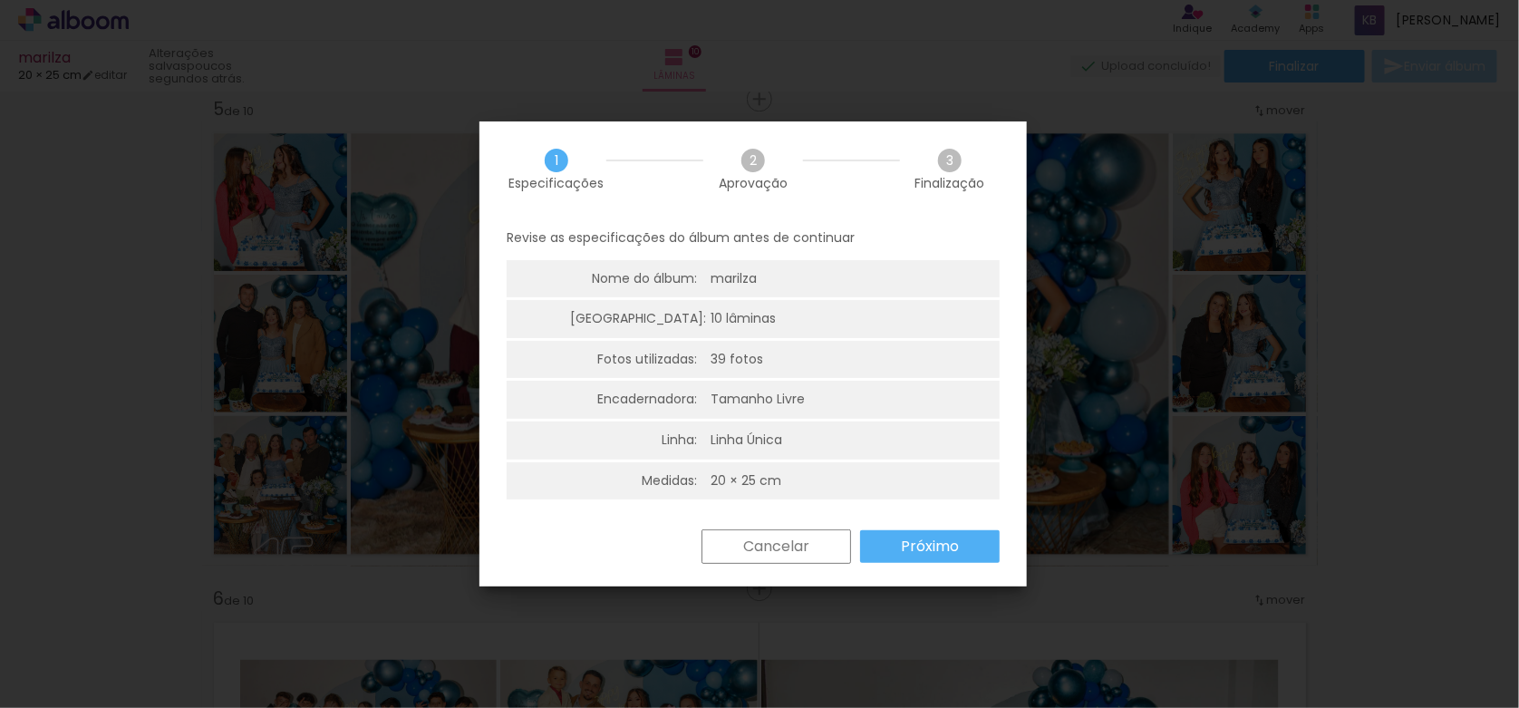
click at [0, 0] on slot "Próximo" at bounding box center [0, 0] width 0 height 0
click at [0, 0] on paper-button "Próximo" at bounding box center [0, 0] width 0 height 0
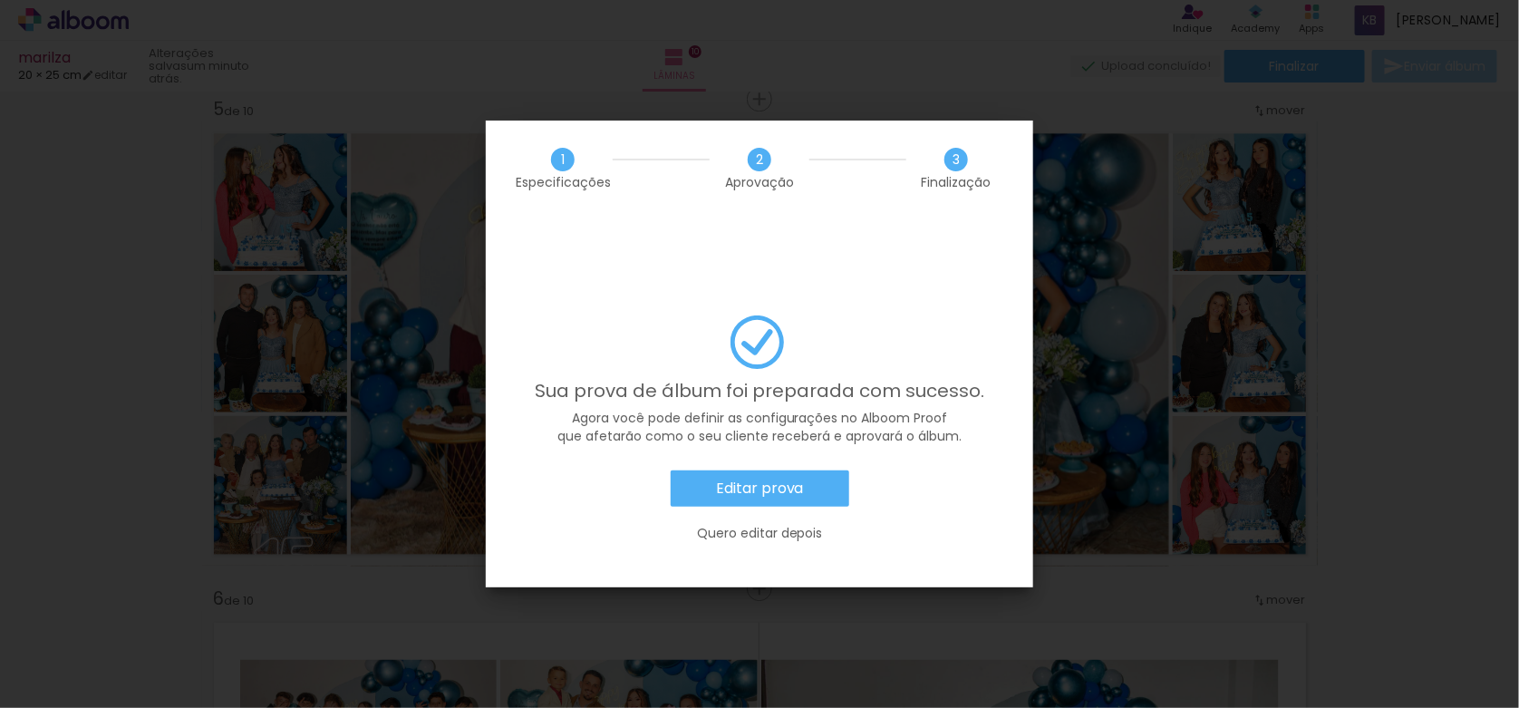
scroll to position [0, 2695]
click at [0, 0] on slot "Quero editar depois" at bounding box center [0, 0] width 0 height 0
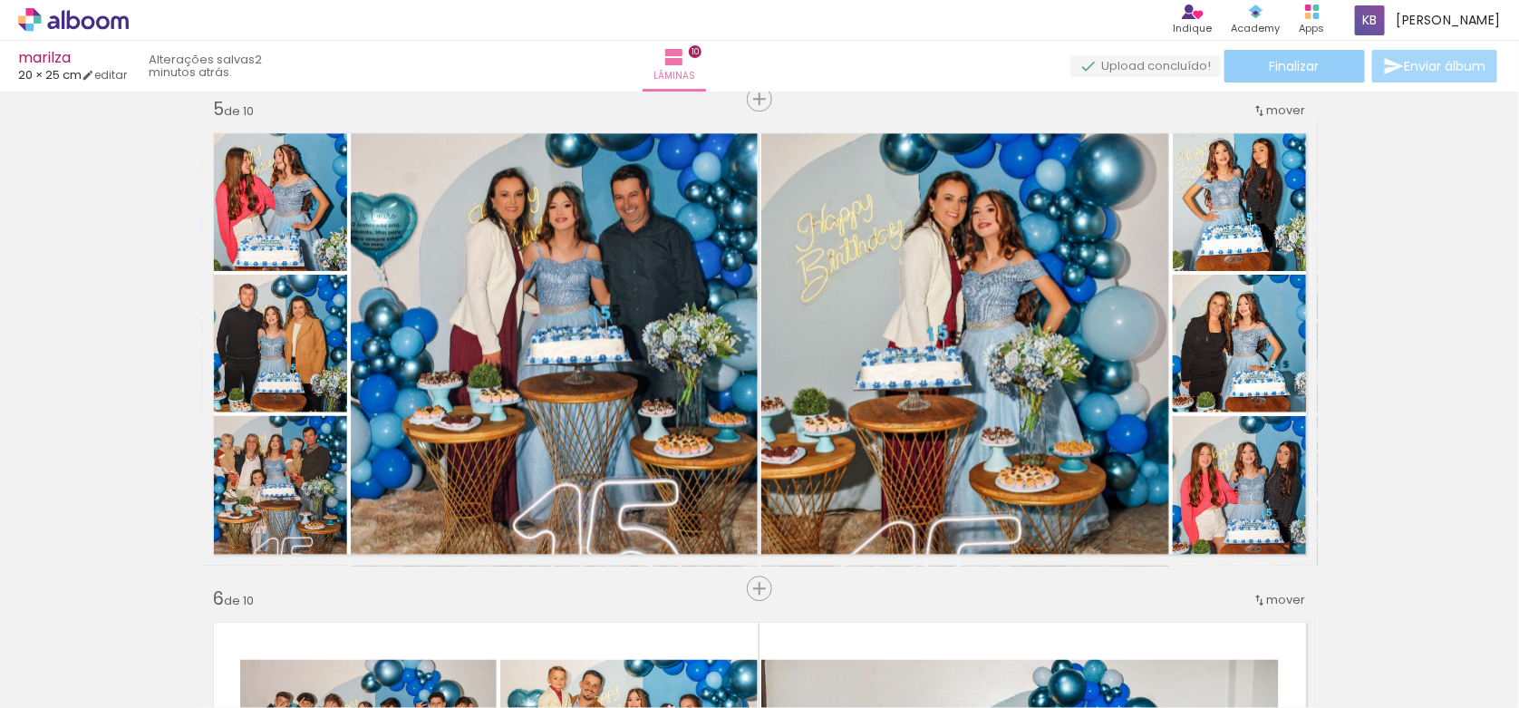
click at [1298, 77] on paper-button "Finalizar" at bounding box center [1295, 66] width 140 height 33
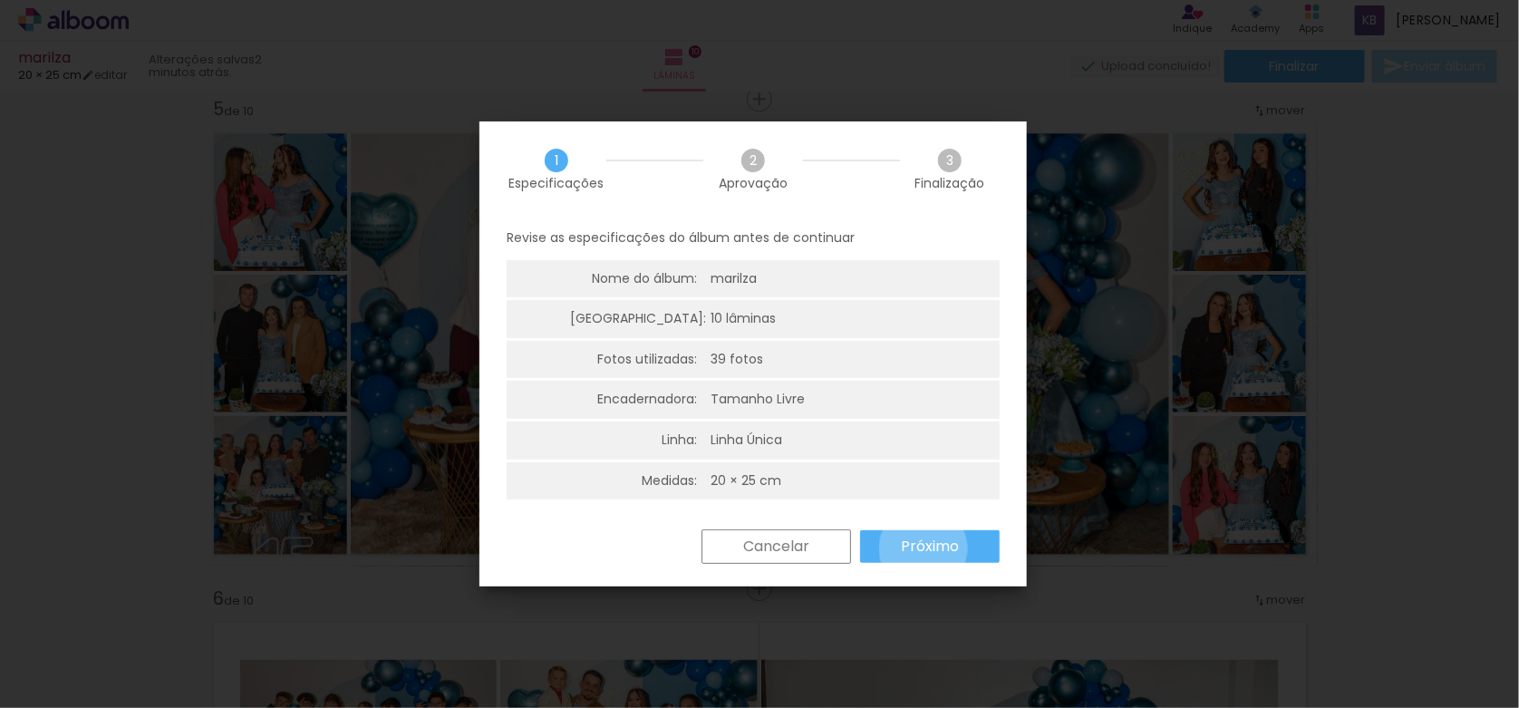
click at [0, 0] on slot "Próximo" at bounding box center [0, 0] width 0 height 0
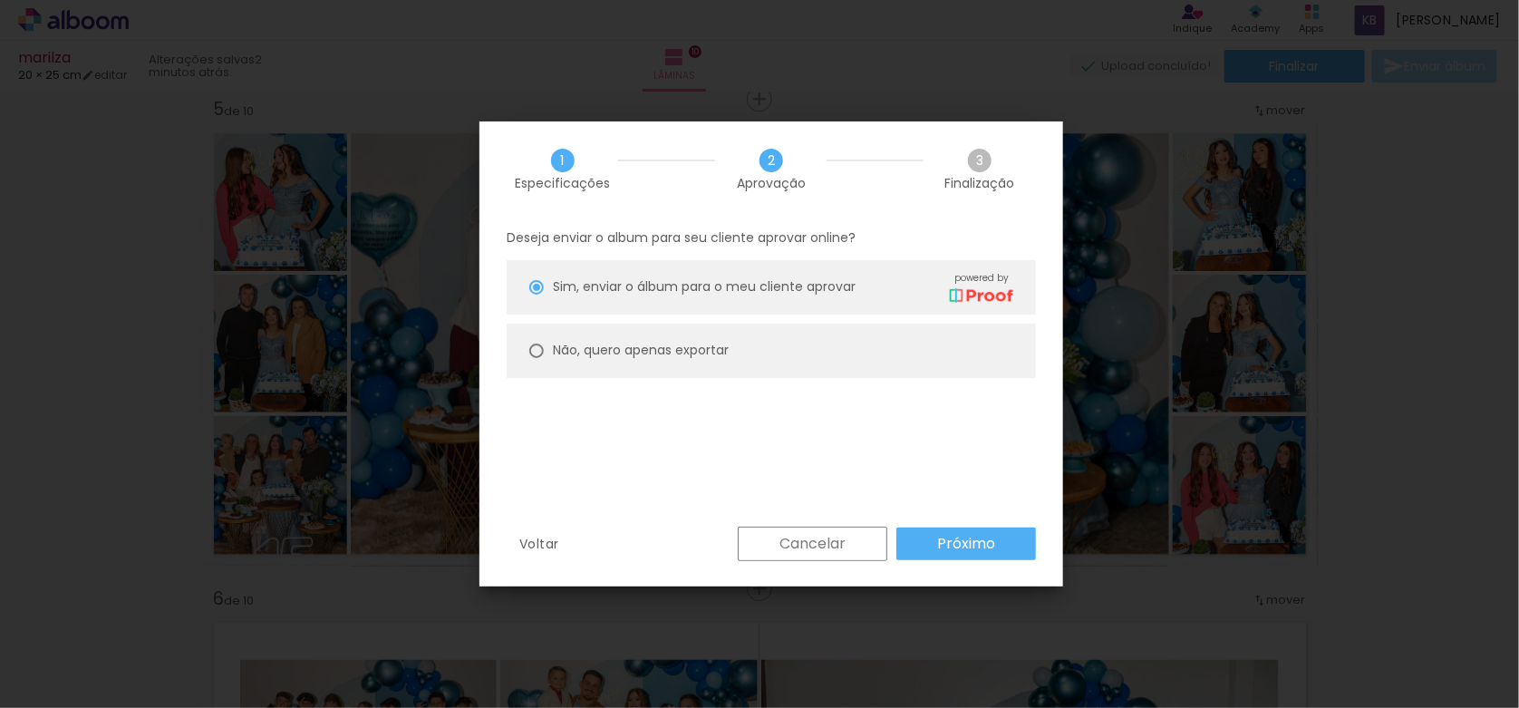
click at [0, 0] on slot "Não, quero apenas exportar" at bounding box center [0, 0] width 0 height 0
type paper-radio-button "on"
click at [0, 0] on slot "Próximo" at bounding box center [0, 0] width 0 height 0
type input "Alta, 300 DPI"
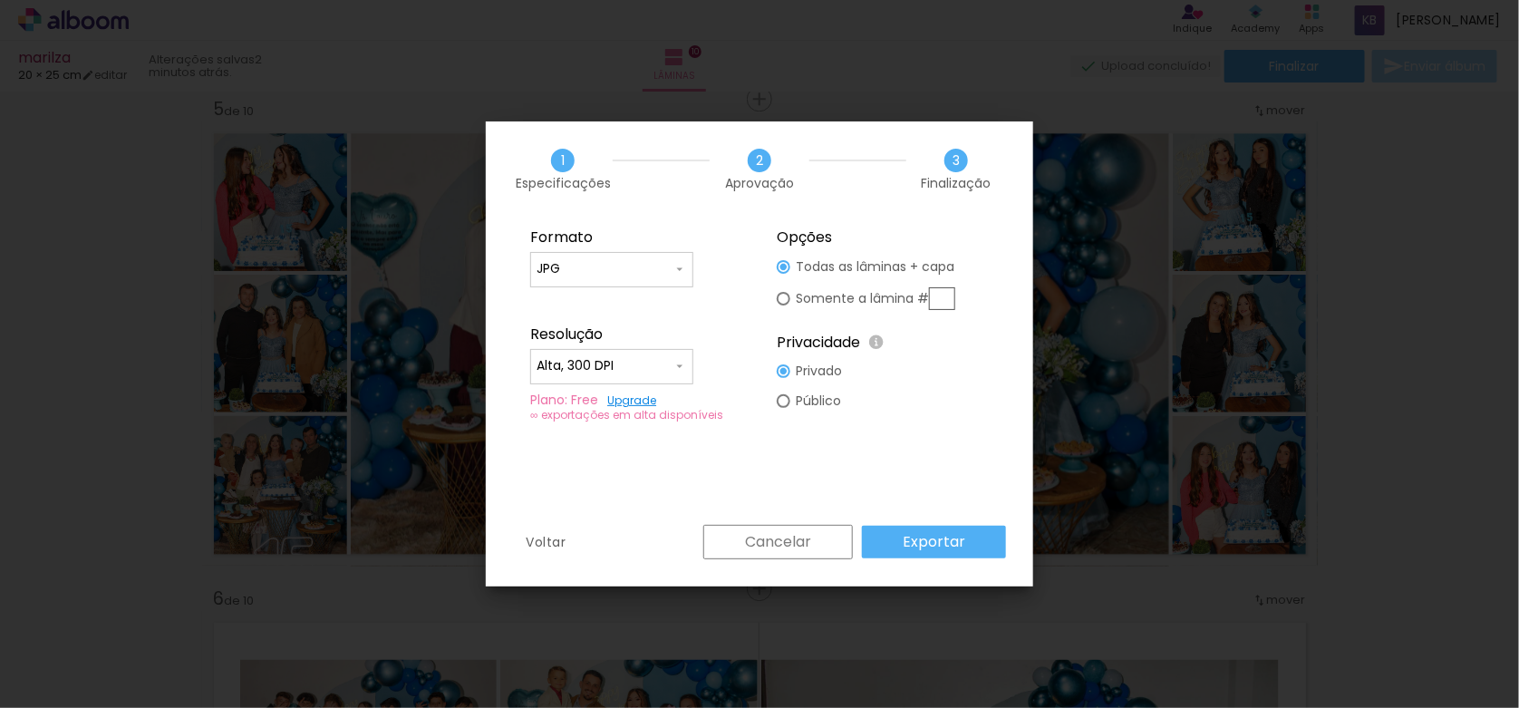
click at [0, 0] on slot "Exportar" at bounding box center [0, 0] width 0 height 0
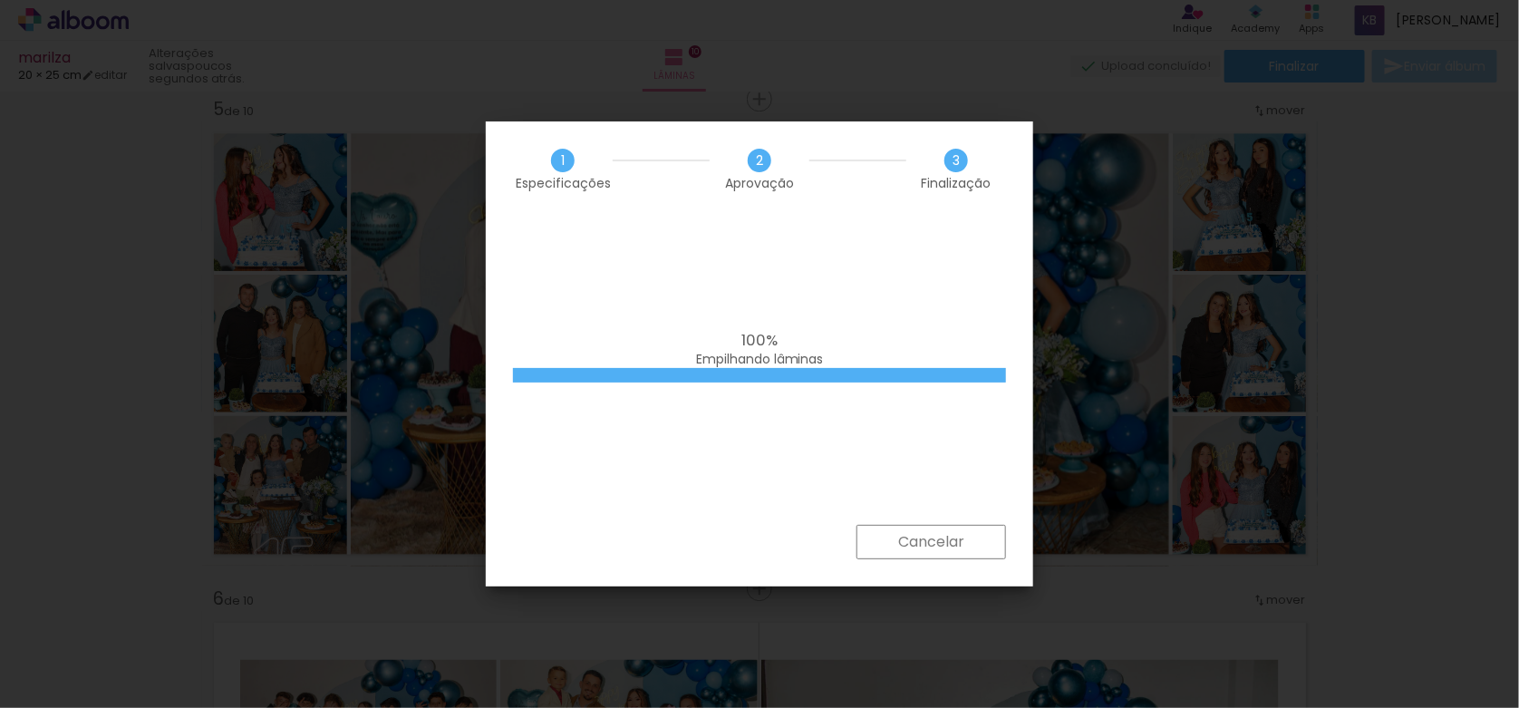
scroll to position [0, 2695]
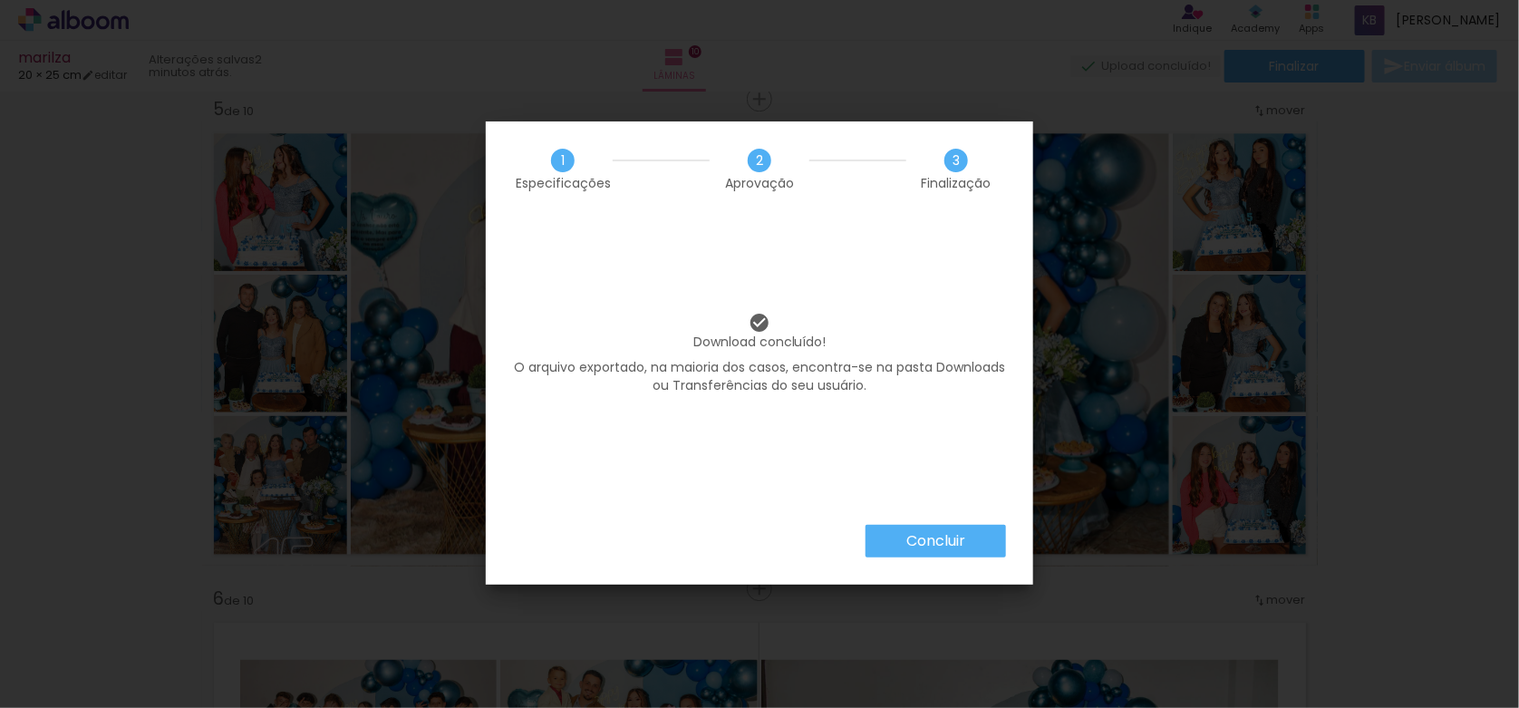
click at [0, 0] on slot "Concluir" at bounding box center [0, 0] width 0 height 0
